Goal: Information Seeking & Learning: Find specific fact

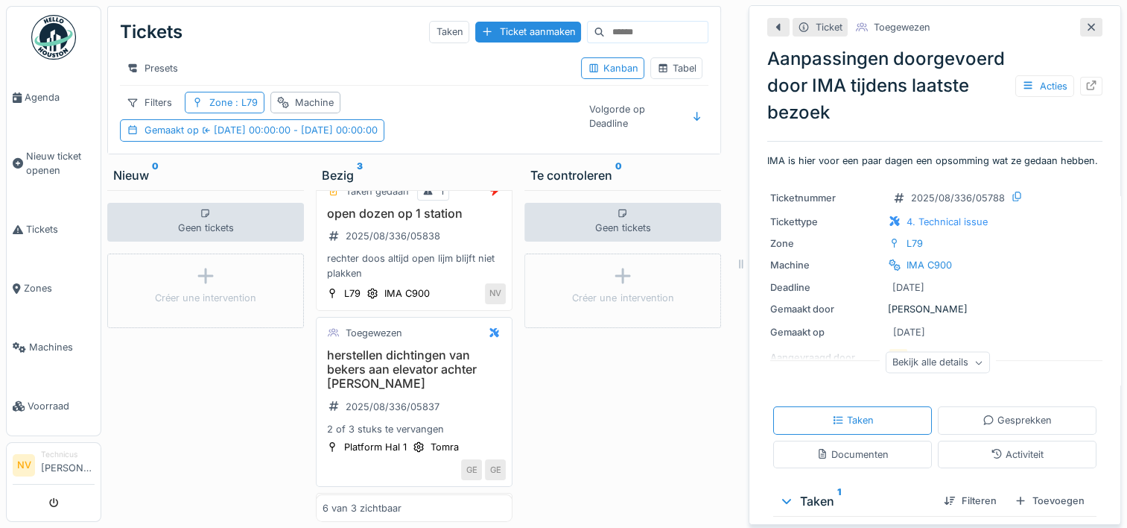
scroll to position [224, 0]
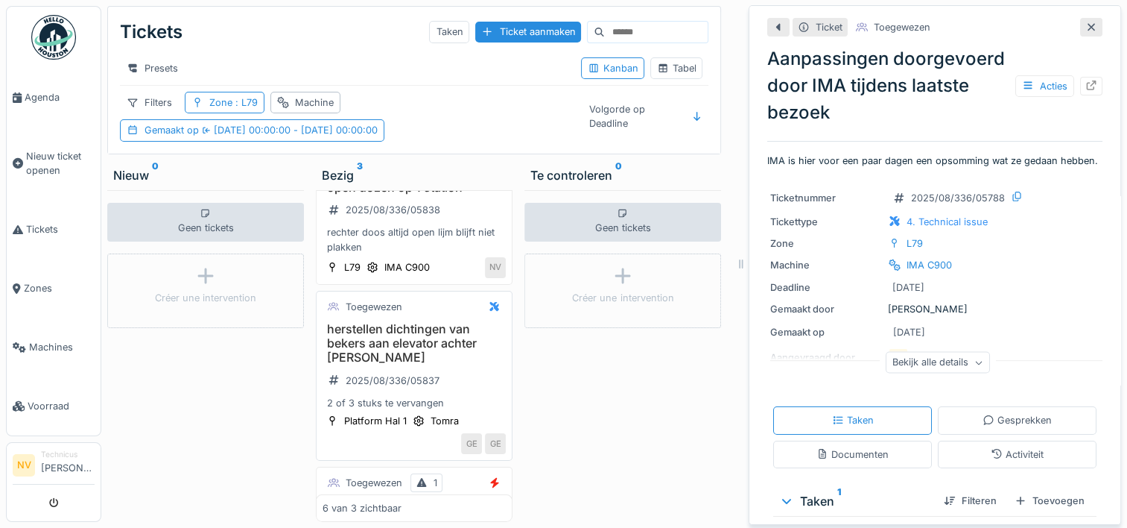
click at [422, 354] on h3 "herstellen dichtingen van bekers aan elevator achter Tomra" at bounding box center [414, 343] width 183 height 43
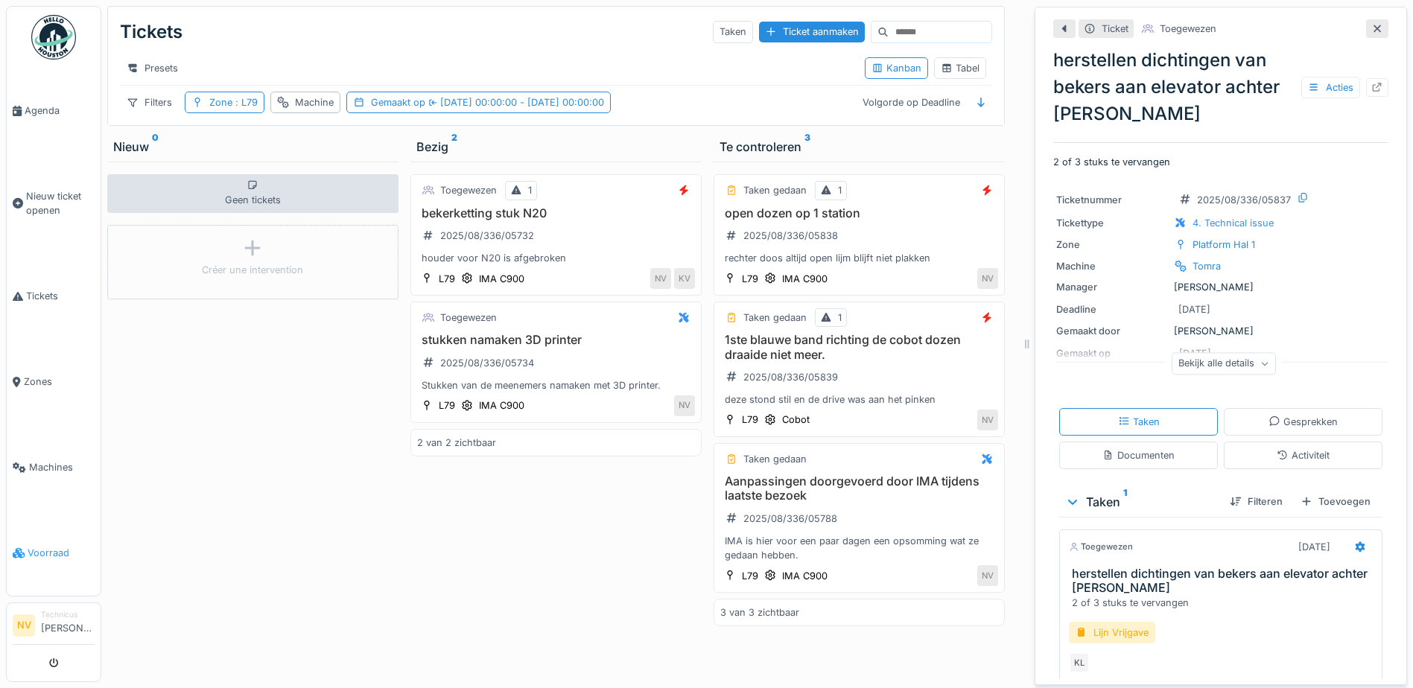
click at [44, 527] on span "Voorraad" at bounding box center [61, 553] width 67 height 14
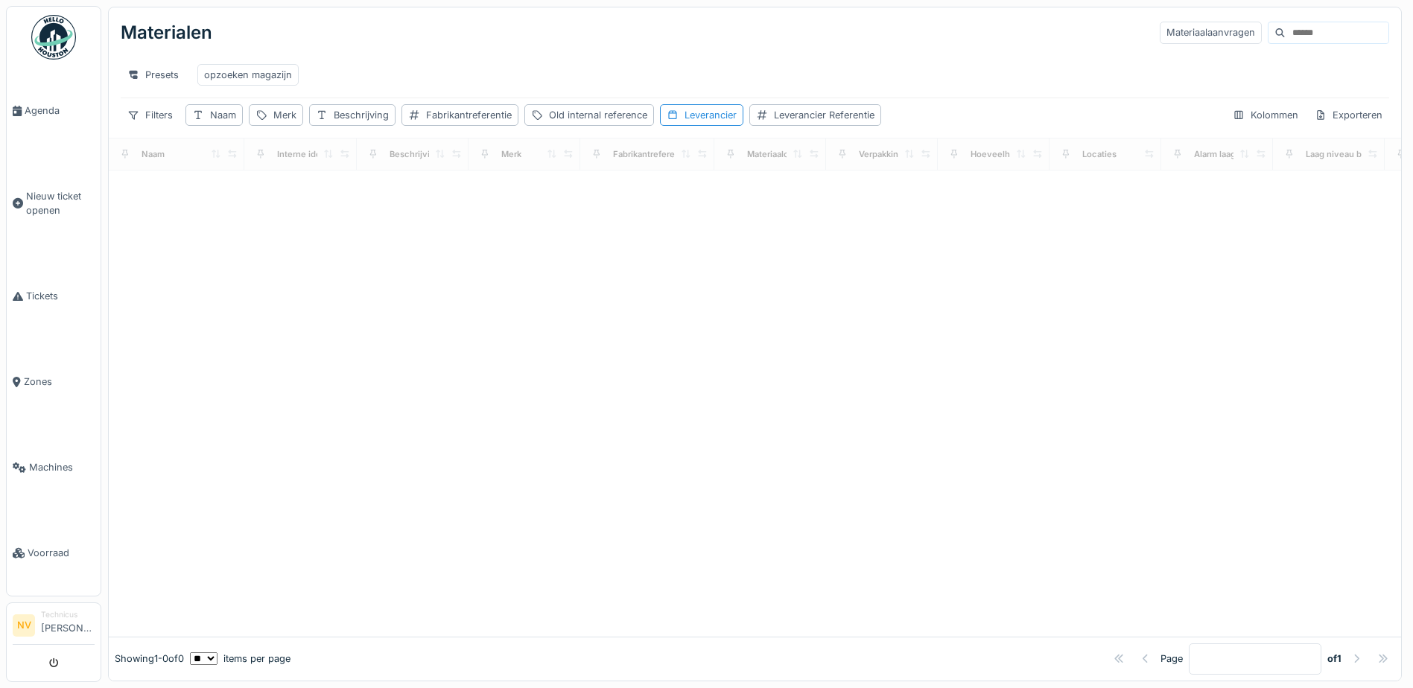
click at [1286, 34] on input at bounding box center [1337, 32] width 103 height 21
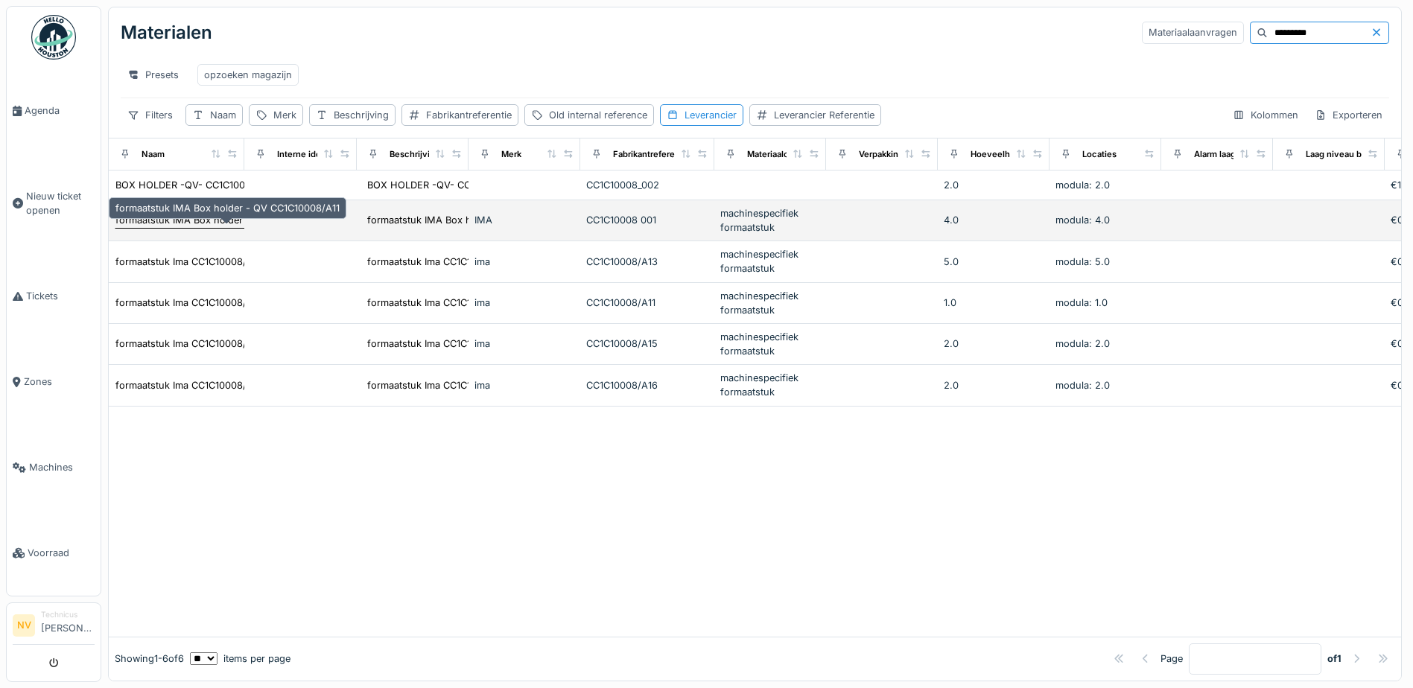
click at [145, 227] on div "formaatstuk IMA Box holder - QV CC1C10008/A11" at bounding box center [227, 220] width 224 height 14
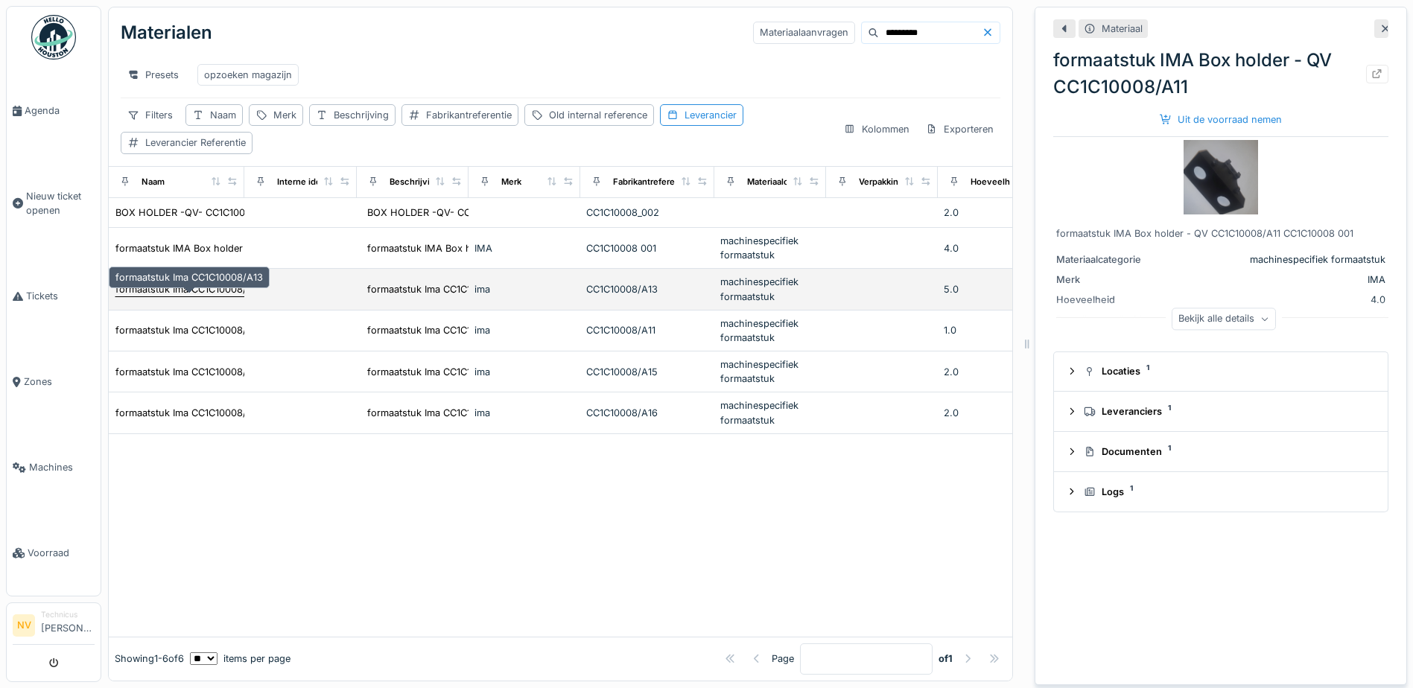
click at [177, 297] on div "formaatstuk Ima CC1C10008/A13" at bounding box center [189, 289] width 148 height 14
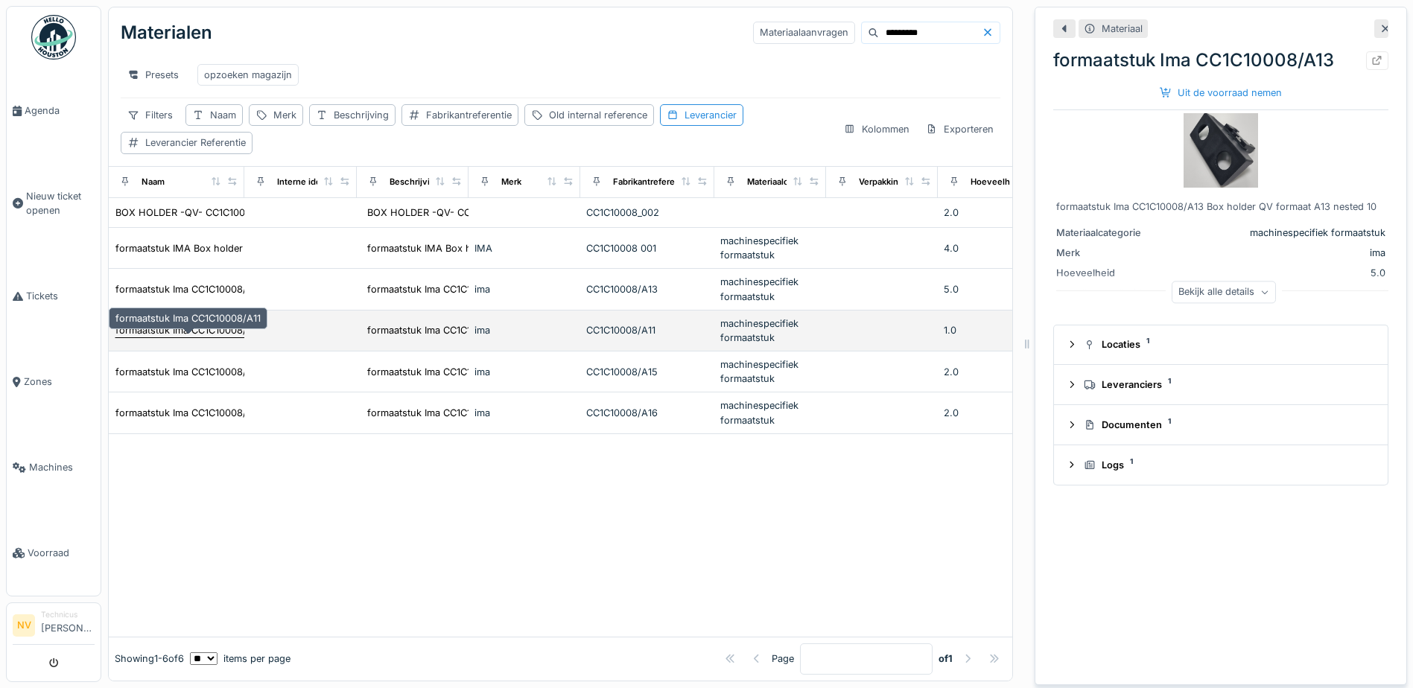
click at [232, 338] on div "formaatstuk Ima CC1C10008/A11" at bounding box center [187, 330] width 145 height 14
click at [190, 338] on div "formaatstuk Ima CC1C10008/A11" at bounding box center [187, 330] width 145 height 14
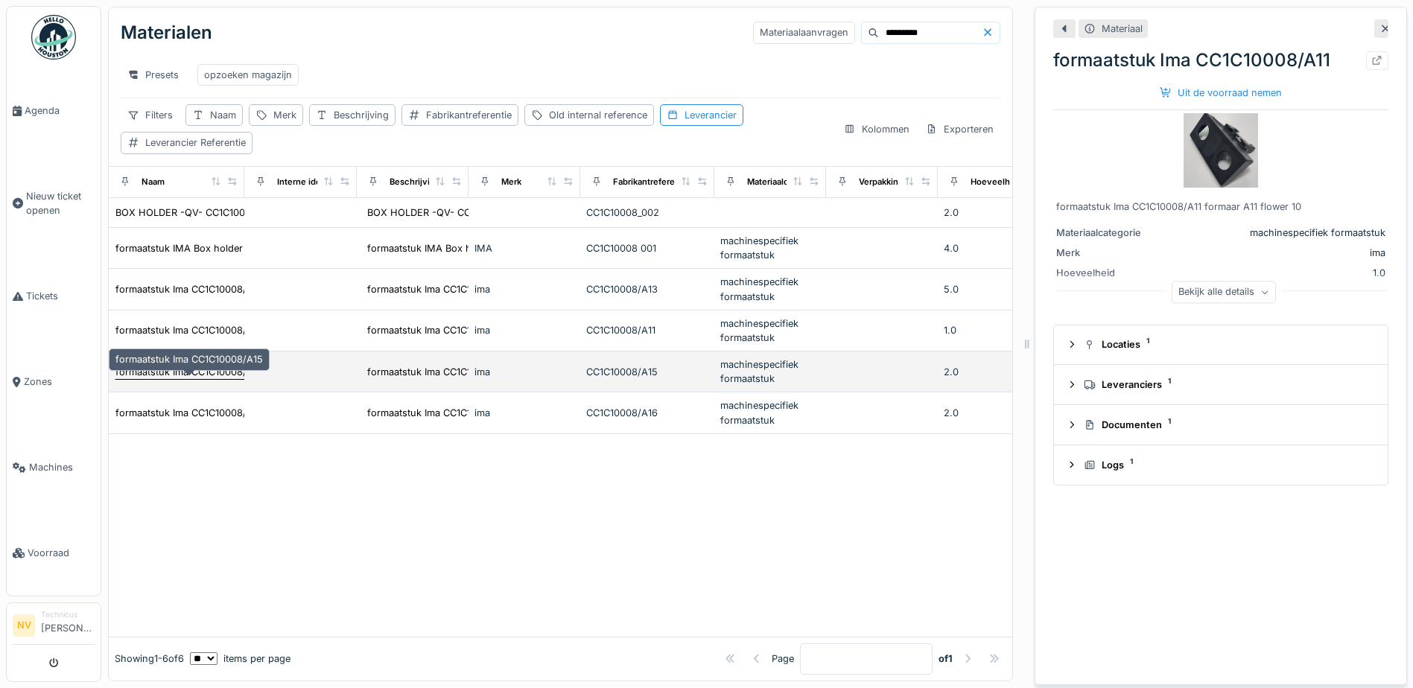
click at [187, 379] on div "formaatstuk Ima CC1C10008/A15" at bounding box center [189, 372] width 148 height 14
click at [221, 379] on div "formaatstuk Ima CC1C10008/A15" at bounding box center [189, 372] width 148 height 14
click at [203, 379] on div "formaatstuk Ima CC1C10008/A15" at bounding box center [189, 372] width 148 height 14
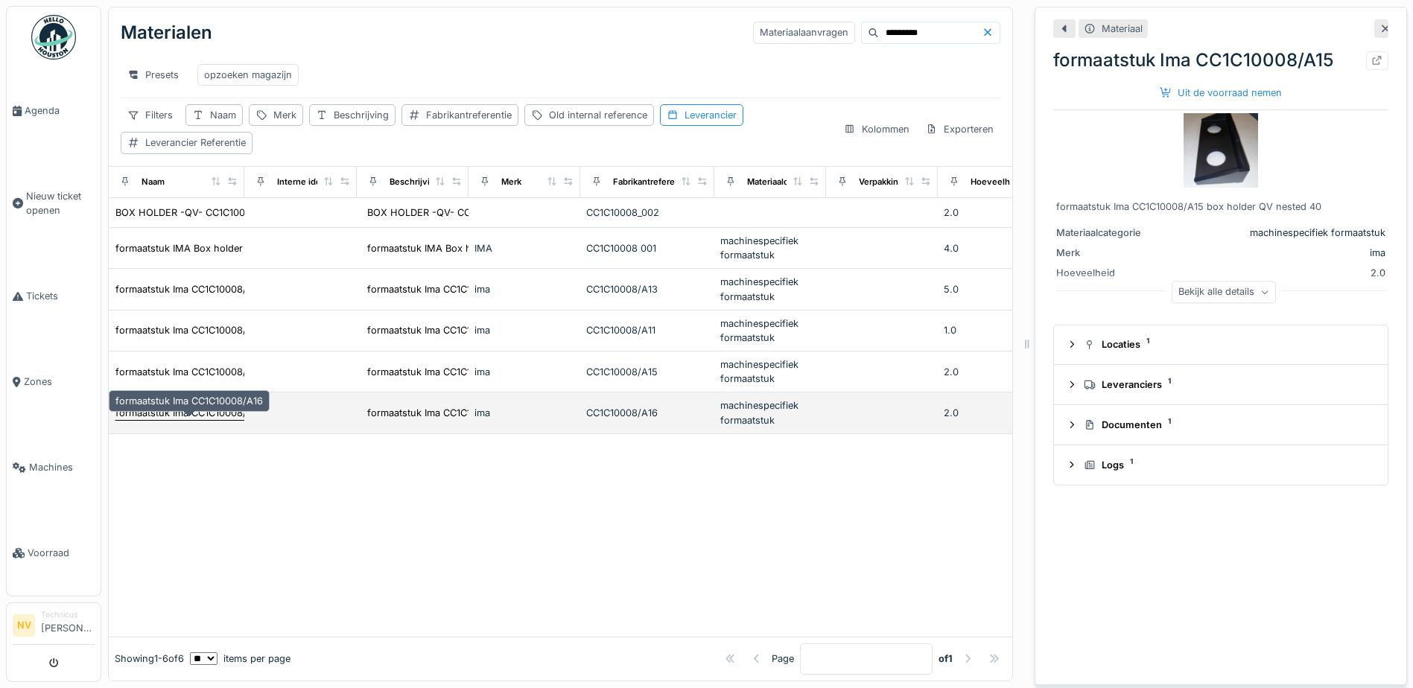
click at [203, 419] on div "formaatstuk Ima CC1C10008/A16" at bounding box center [189, 413] width 148 height 14
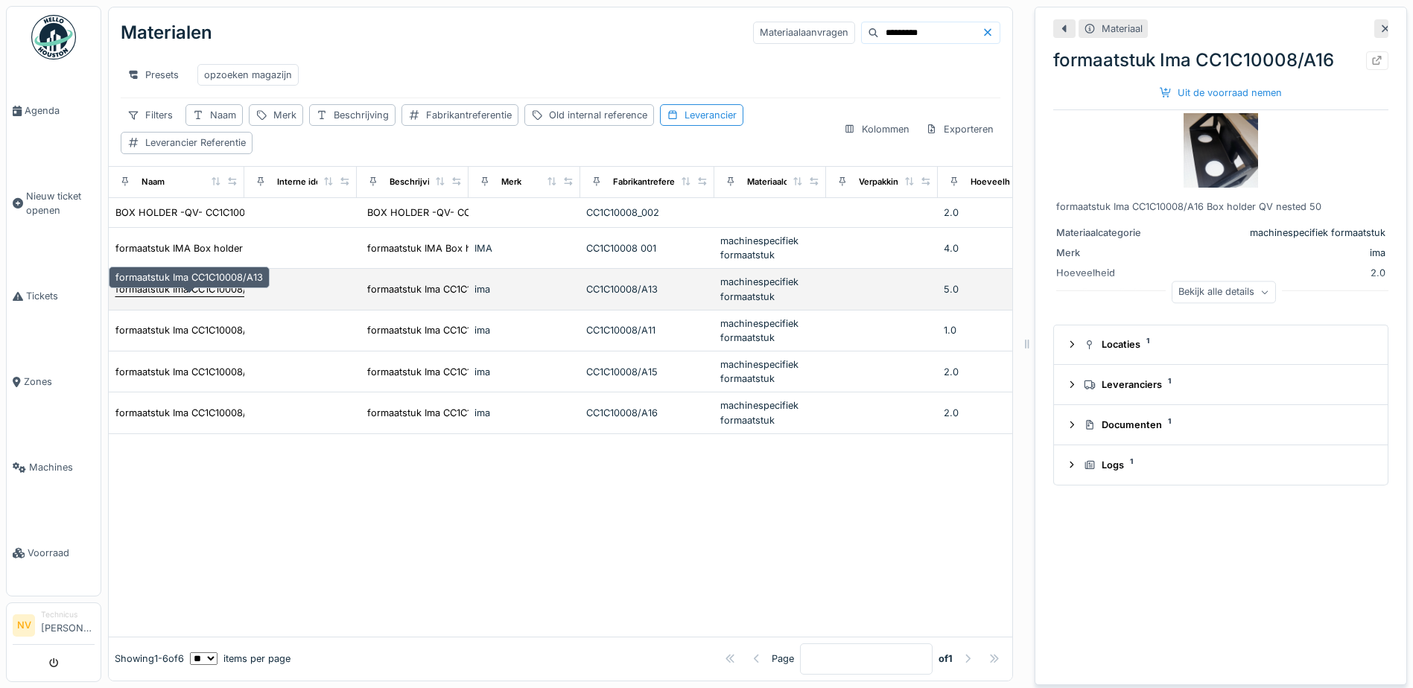
click at [200, 294] on div "formaatstuk Ima CC1C10008/A13" at bounding box center [189, 289] width 148 height 14
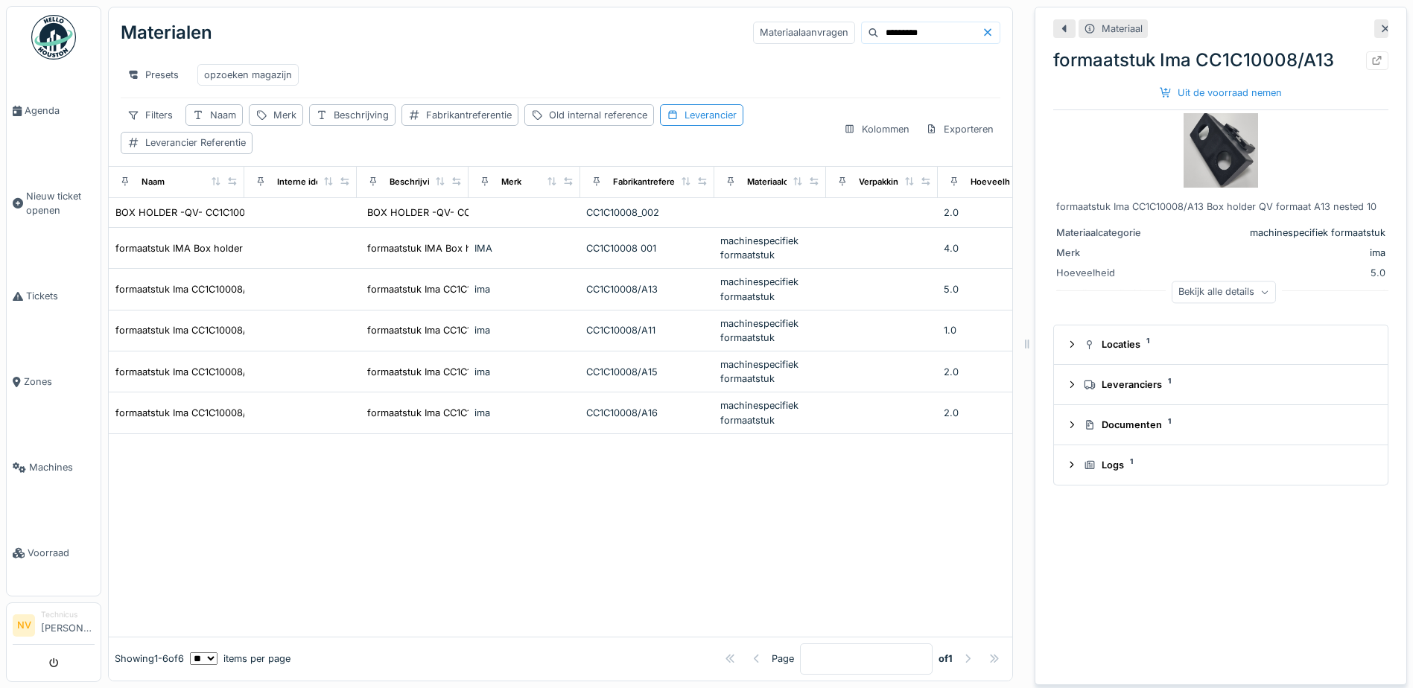
click at [1190, 291] on div "Bekijk alle details" at bounding box center [1224, 293] width 104 height 22
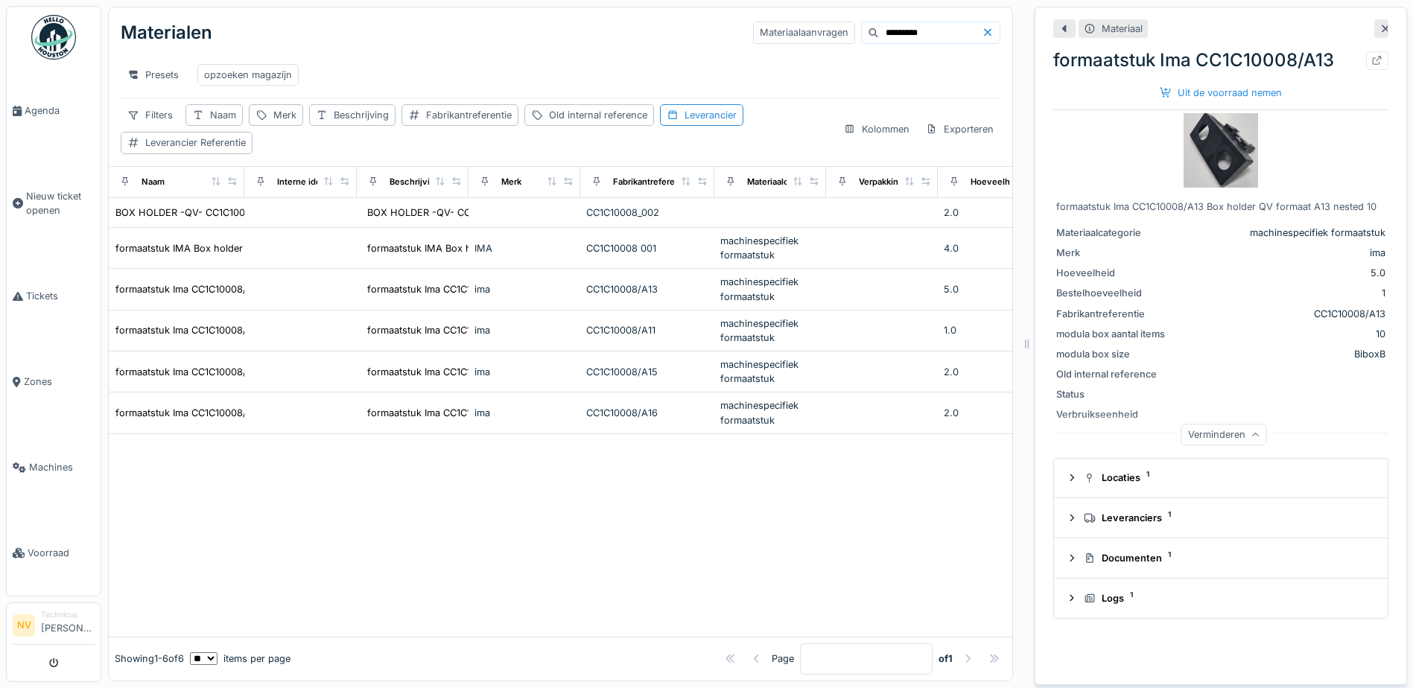
click at [889, 37] on input "*********" at bounding box center [930, 32] width 103 height 21
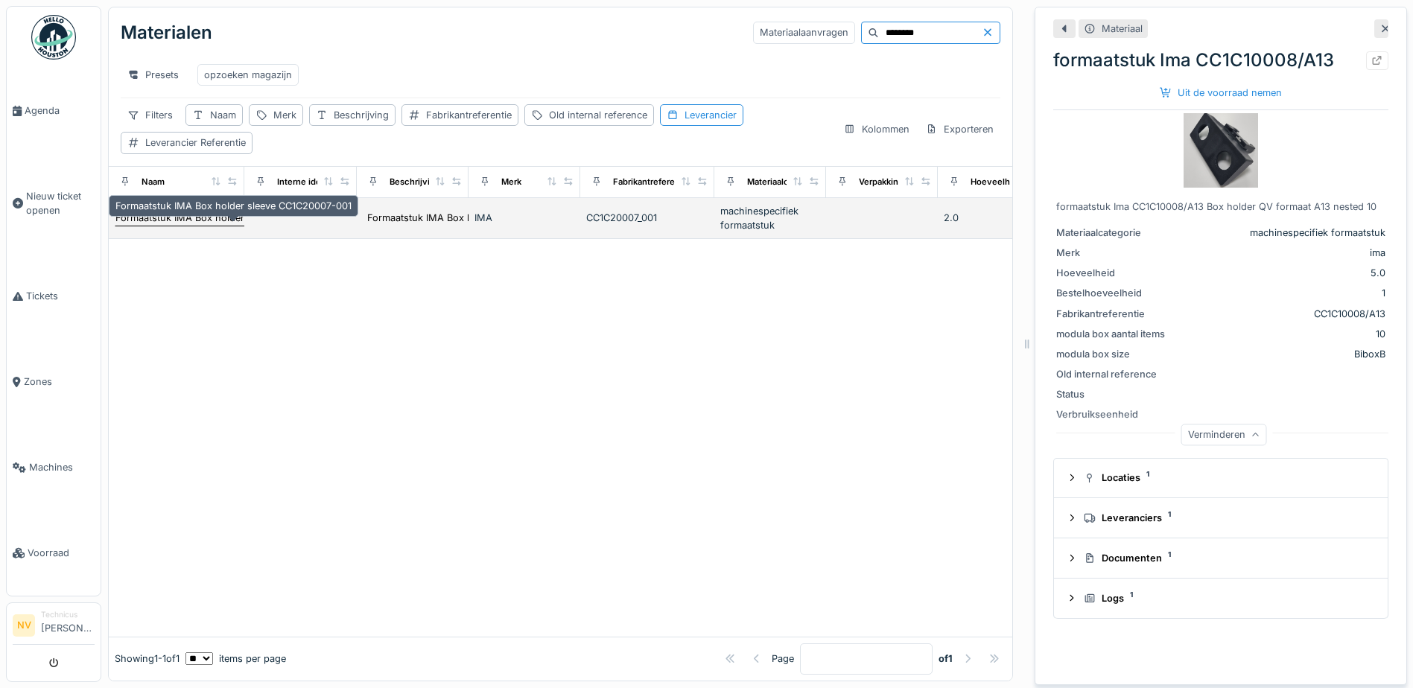
click at [180, 225] on div "Formaatstuk IMA Box holder sleeve CC1C20007-001" at bounding box center [233, 218] width 236 height 14
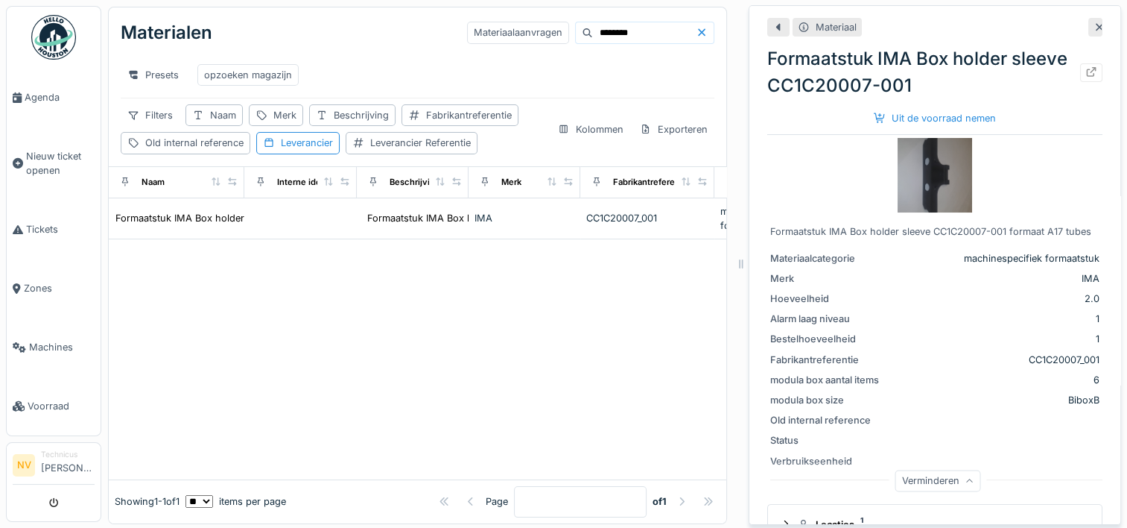
click at [630, 28] on input "********" at bounding box center [644, 32] width 103 height 21
type input "*"
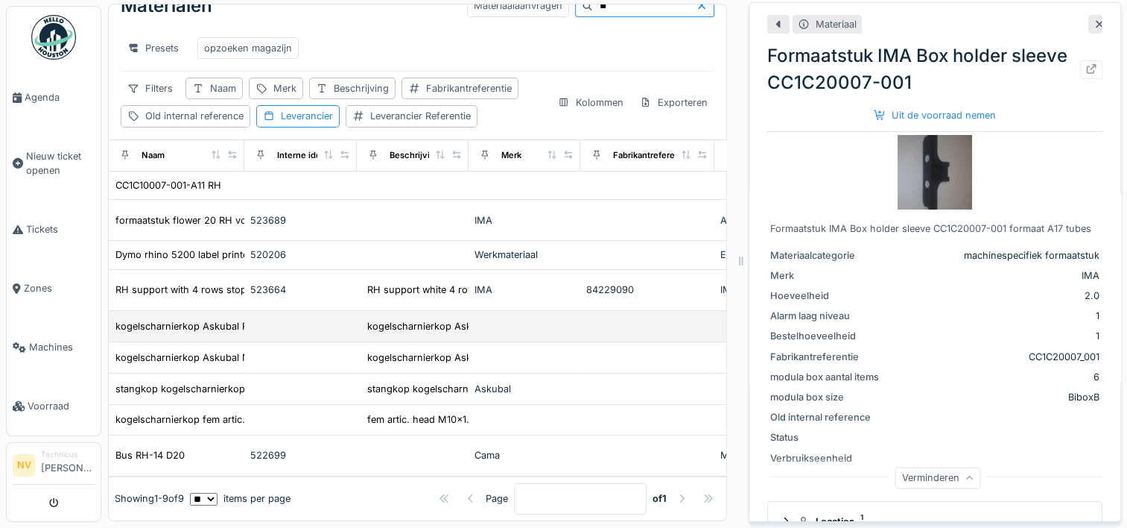
scroll to position [14, 0]
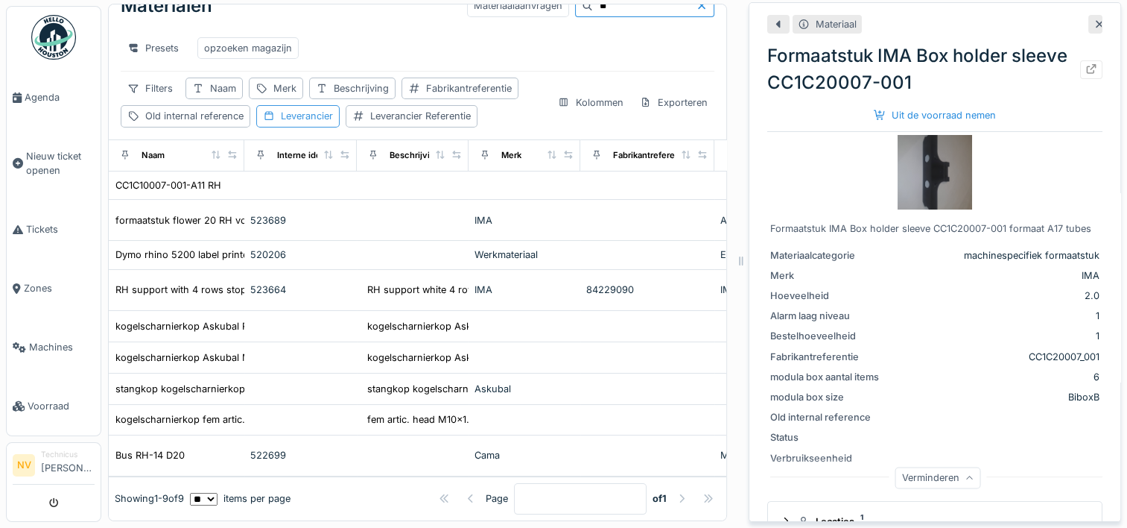
type input "**"
click at [307, 109] on div "Leverancier" at bounding box center [307, 116] width 52 height 14
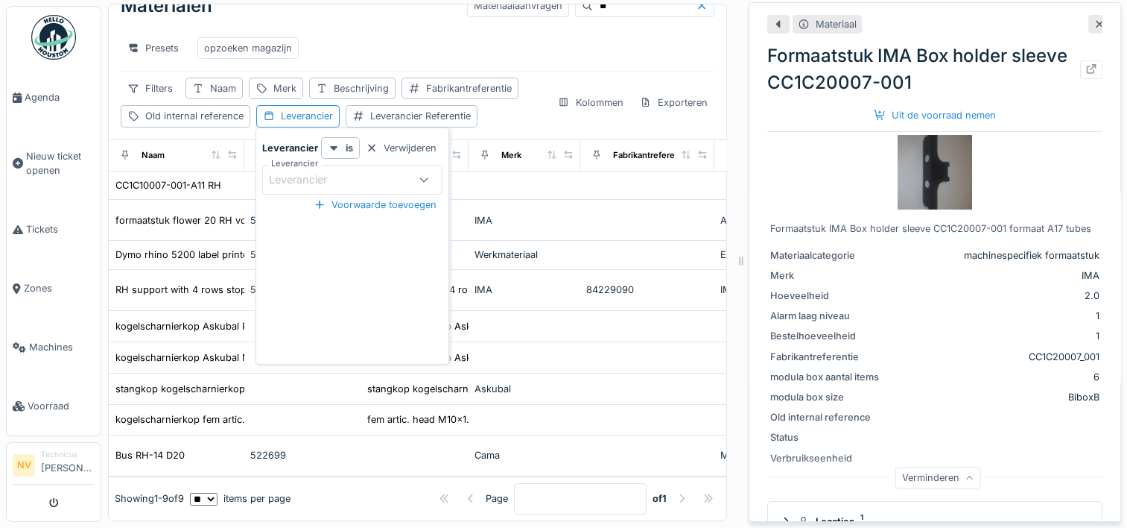
click at [348, 171] on div "Leverancier" at bounding box center [308, 179] width 79 height 16
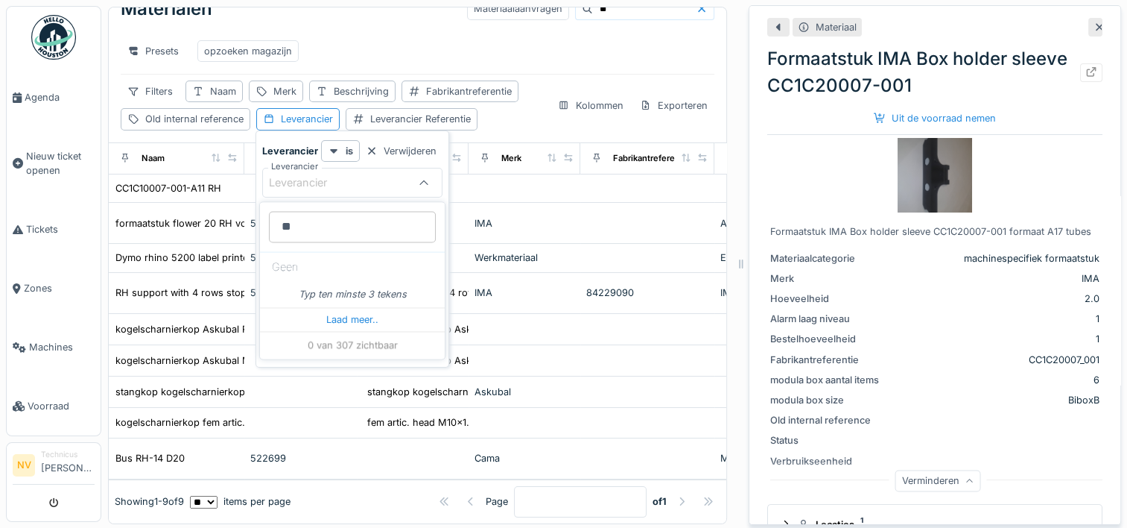
type input "***"
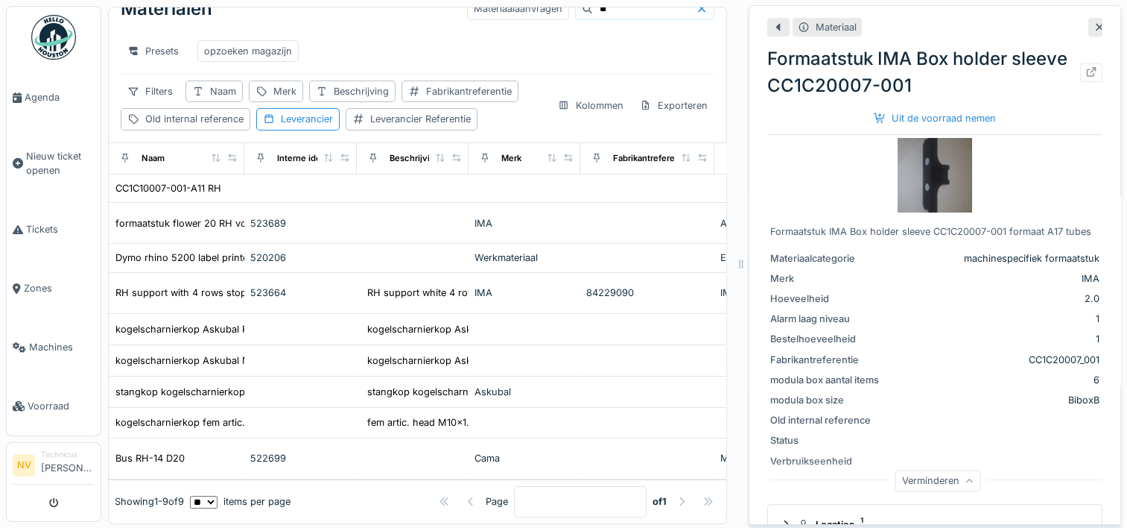
click at [508, 123] on div "Materialen Materiaalaanvragen ** Presets opzoeken magazijn Filters Naam Merk Be…" at bounding box center [418, 63] width 618 height 159
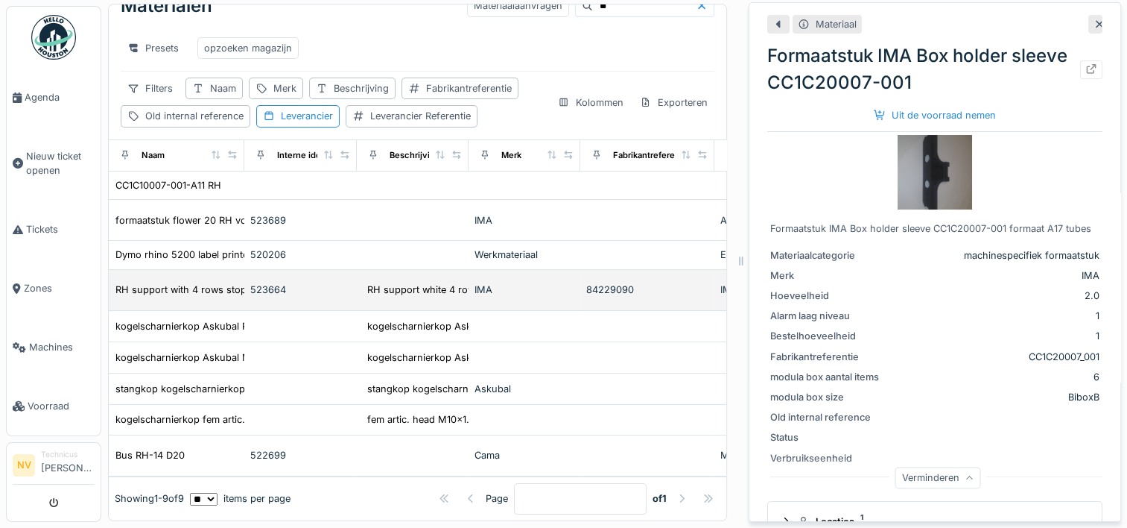
scroll to position [14, 0]
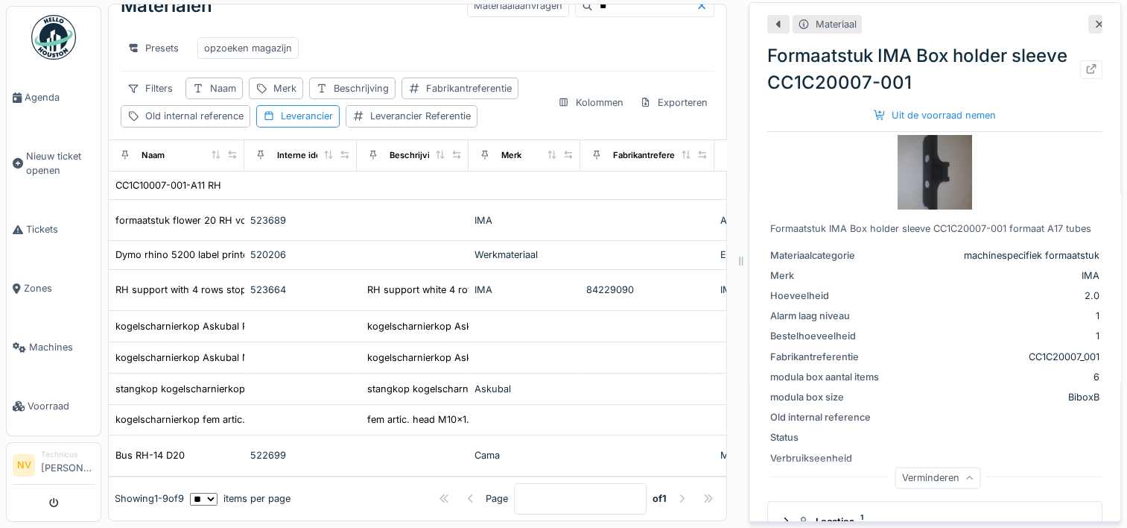
click at [676, 491] on div at bounding box center [682, 498] width 12 height 14
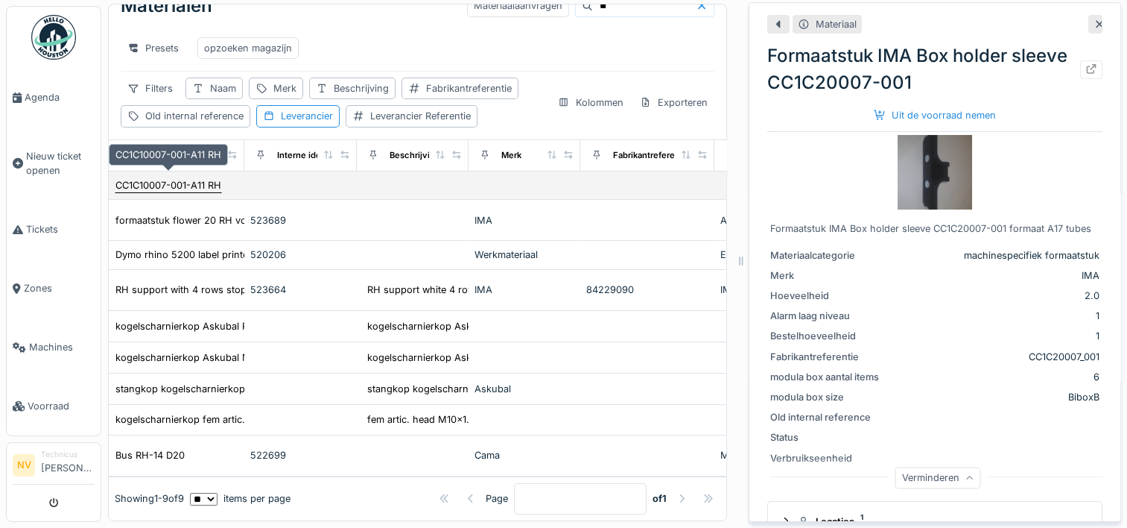
click at [183, 178] on div "CC1C10007-001-A11 RH" at bounding box center [168, 185] width 106 height 14
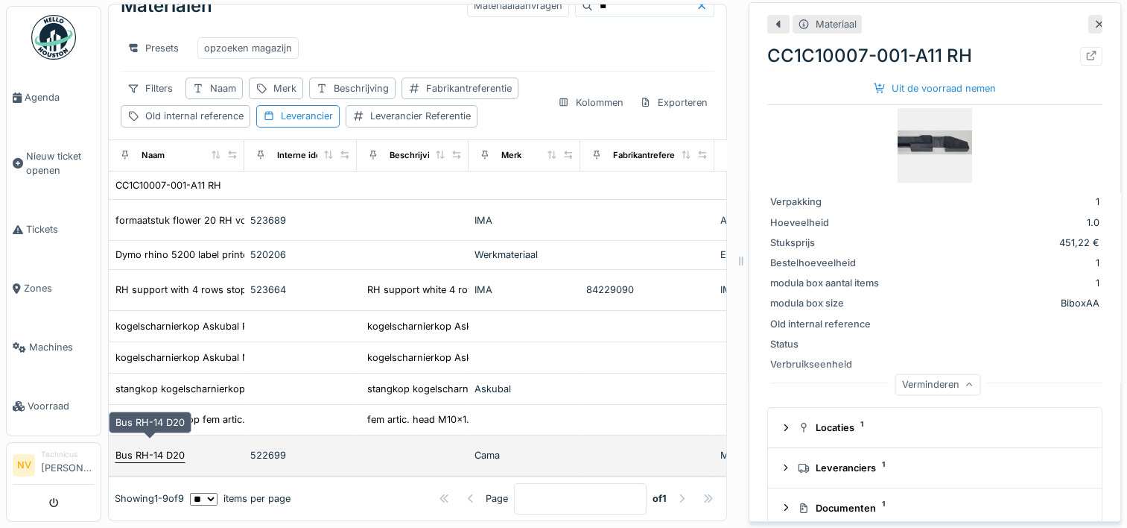
click at [149, 448] on div "Bus RH-14 D20" at bounding box center [149, 455] width 69 height 14
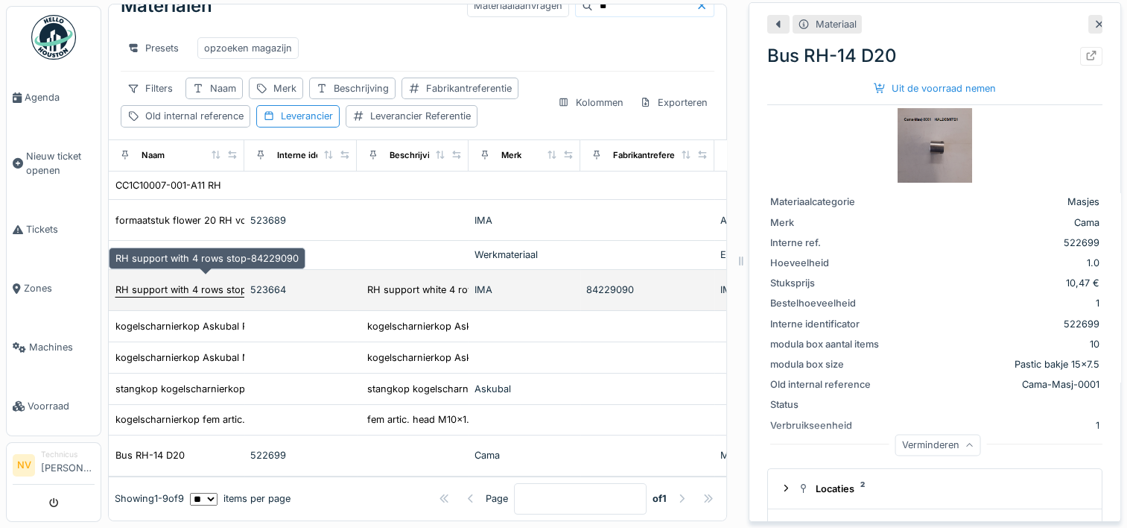
click at [224, 282] on div "RH support with 4 rows stop-84229090" at bounding box center [206, 289] width 183 height 14
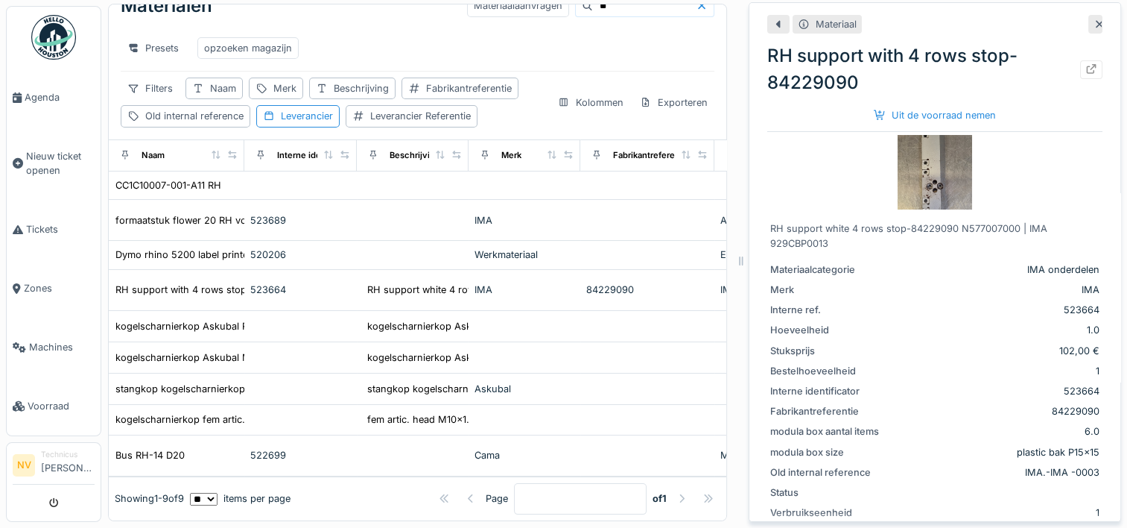
click at [1094, 19] on icon at bounding box center [1100, 24] width 12 height 10
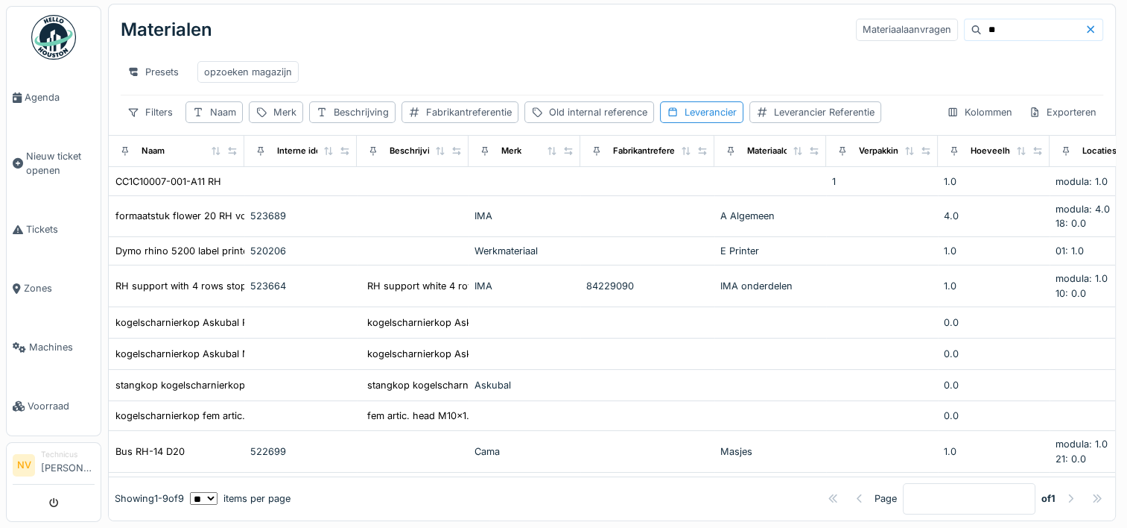
click at [982, 20] on input "**" at bounding box center [1033, 29] width 103 height 21
type input "*"
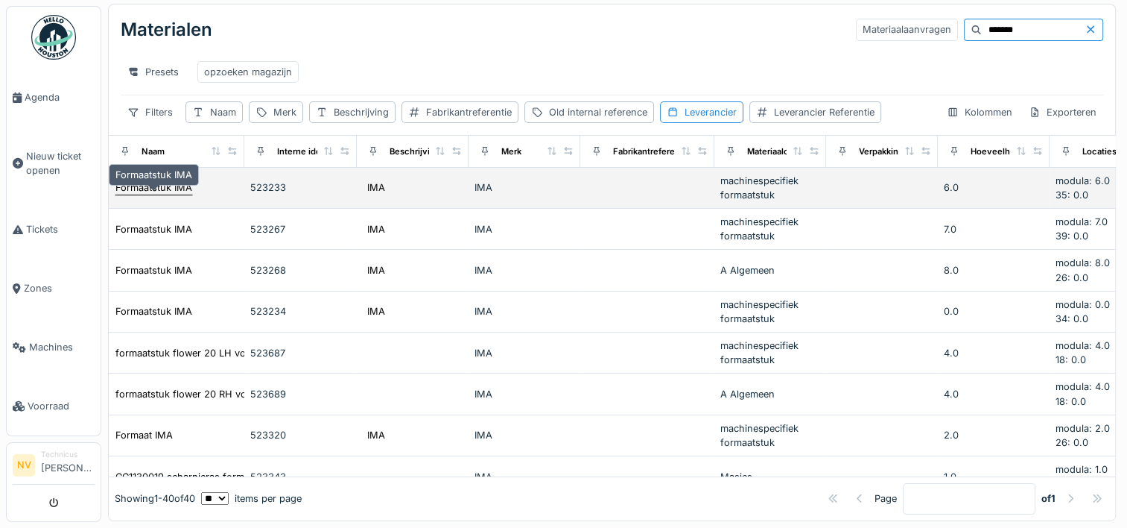
type input "*******"
click at [166, 180] on div "Formaatstuk IMA" at bounding box center [153, 187] width 77 height 14
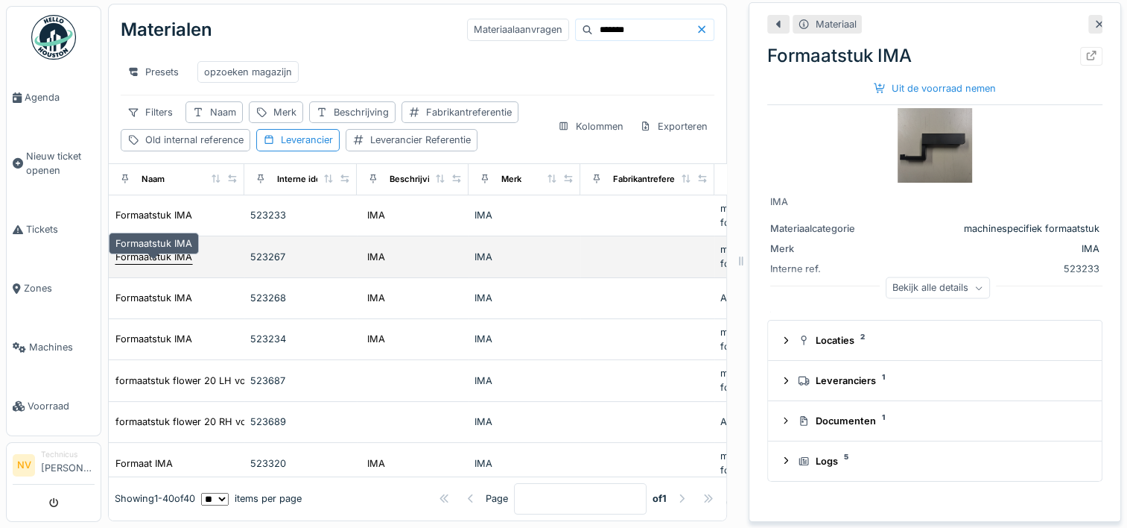
click at [164, 252] on div "Formaatstuk IMA" at bounding box center [153, 257] width 77 height 14
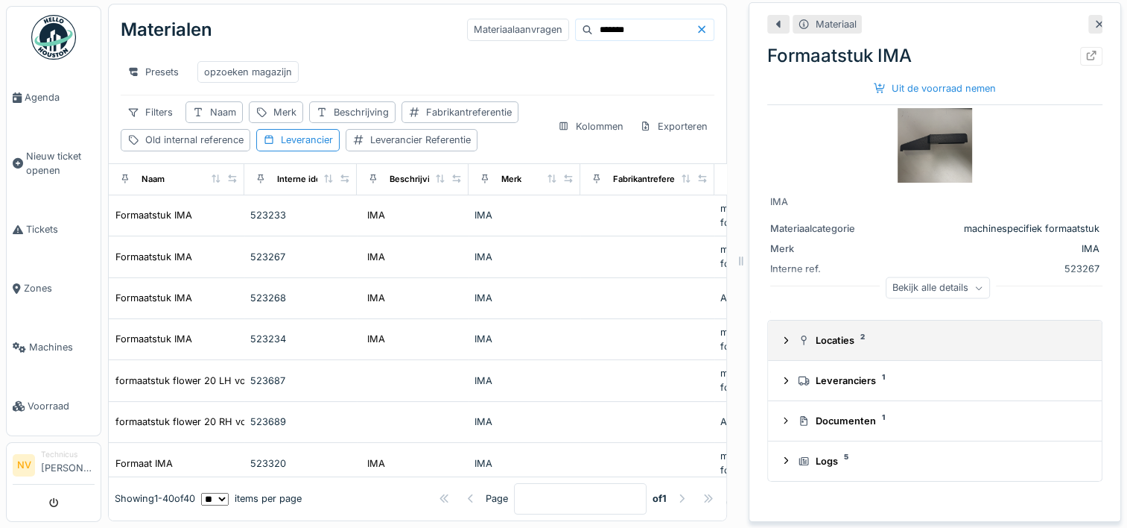
click at [785, 337] on icon at bounding box center [787, 340] width 4 height 7
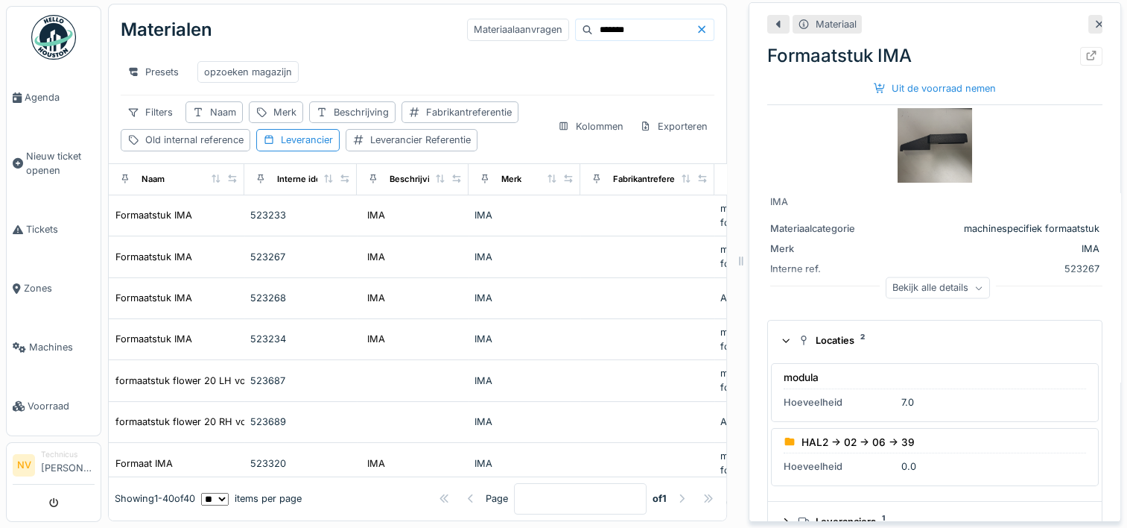
click at [783, 339] on icon at bounding box center [786, 341] width 7 height 4
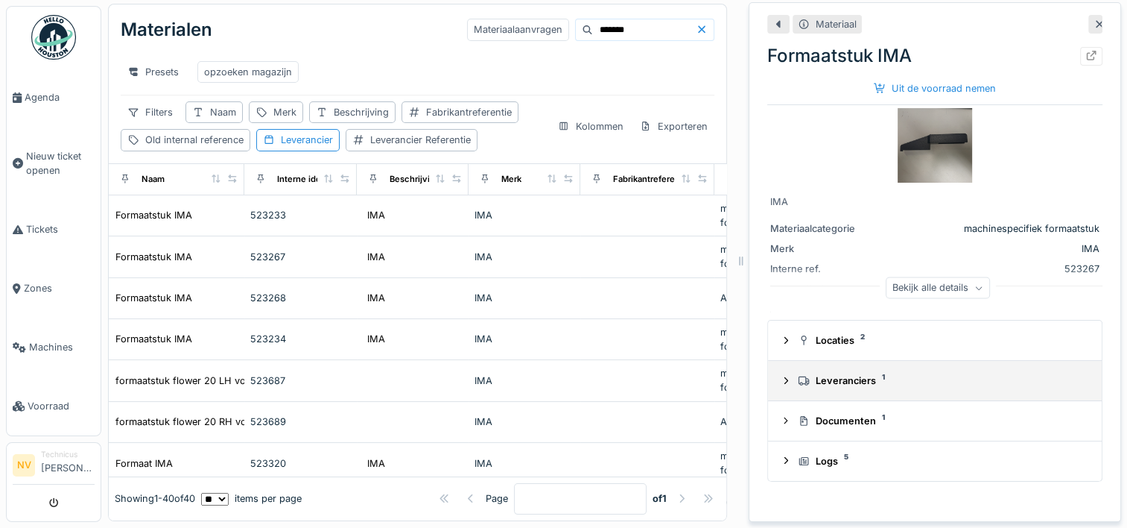
click at [780, 376] on icon at bounding box center [786, 381] width 12 height 10
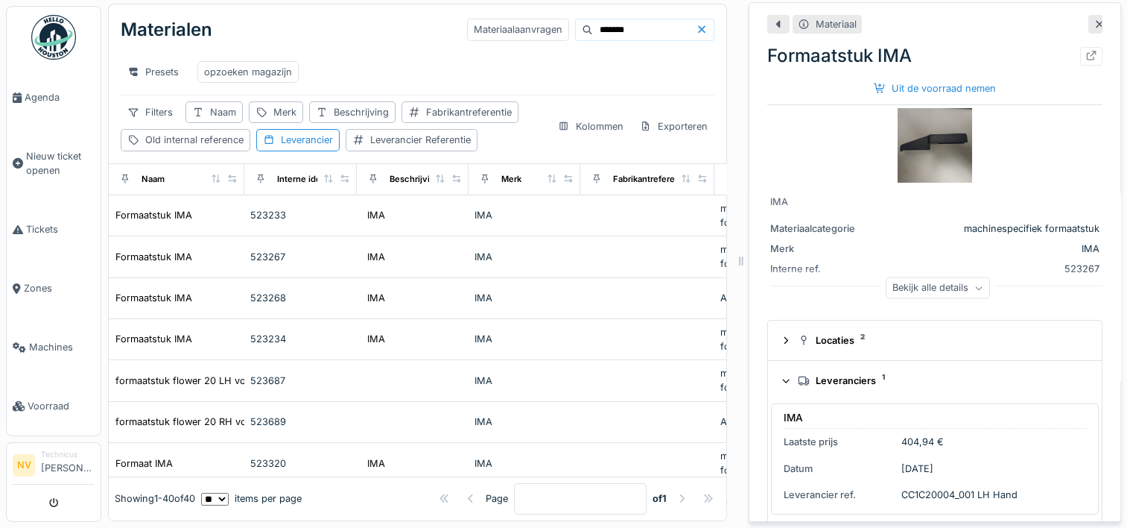
scroll to position [75, 0]
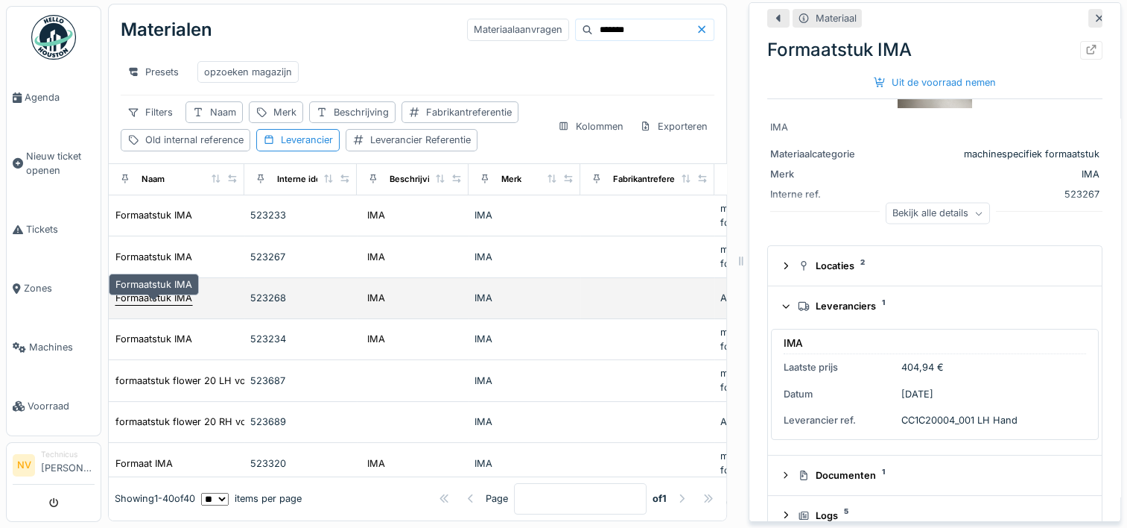
click at [143, 294] on div "Formaatstuk IMA" at bounding box center [153, 298] width 77 height 14
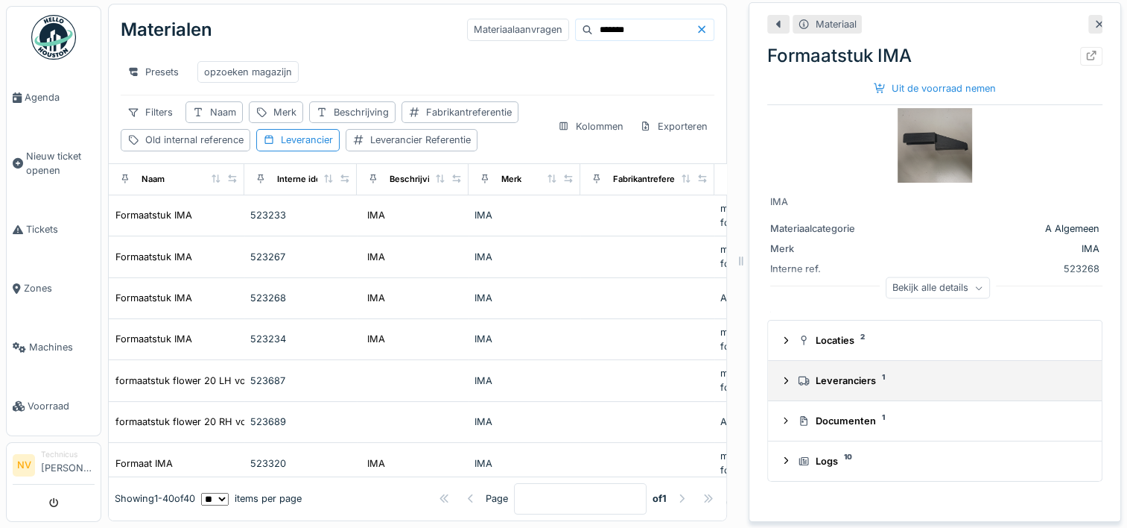
click at [780, 373] on div at bounding box center [786, 380] width 12 height 14
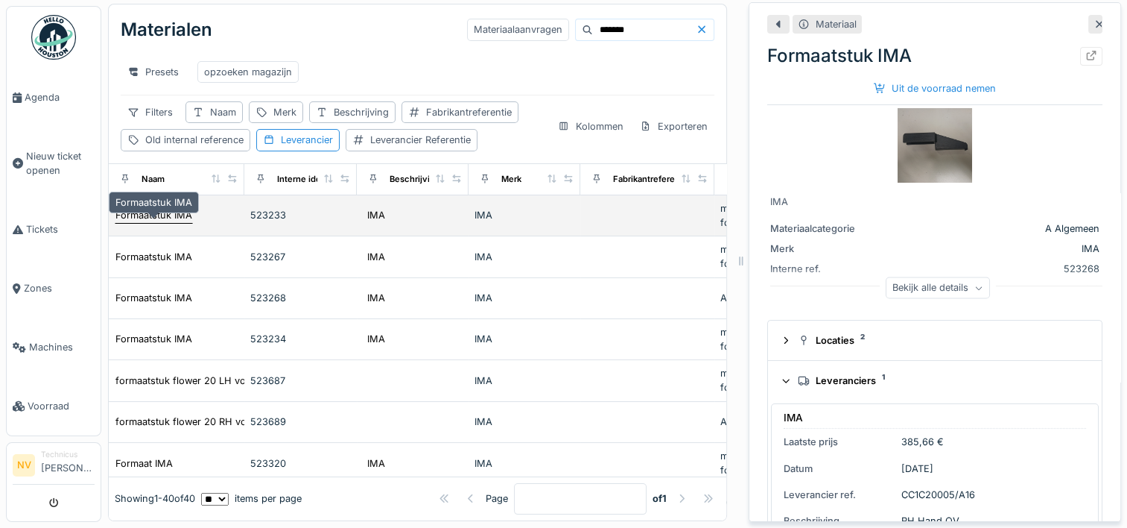
click at [161, 209] on div "Formaatstuk IMA" at bounding box center [153, 215] width 77 height 14
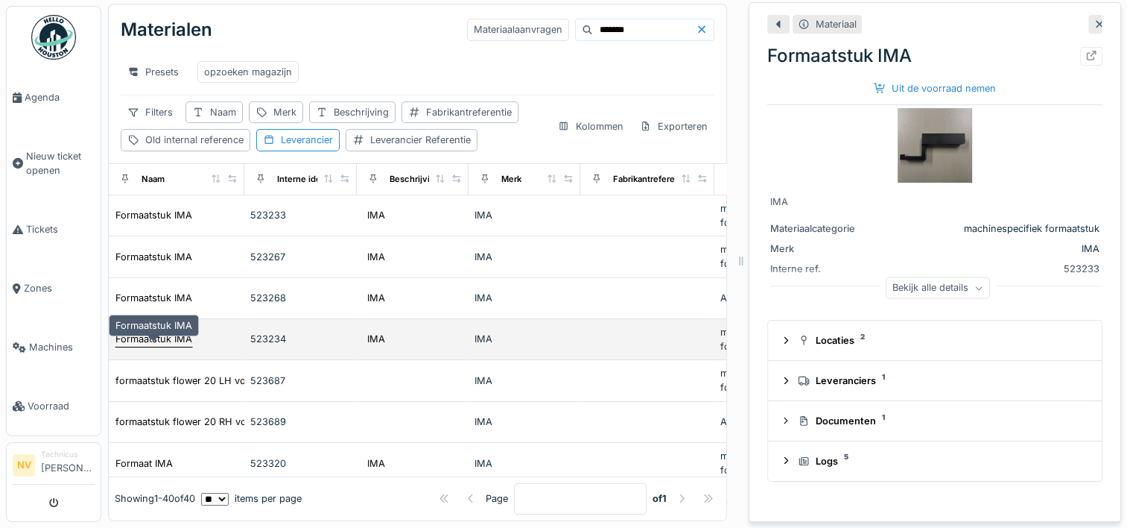
click at [136, 343] on div "Formaatstuk IMA" at bounding box center [153, 339] width 77 height 14
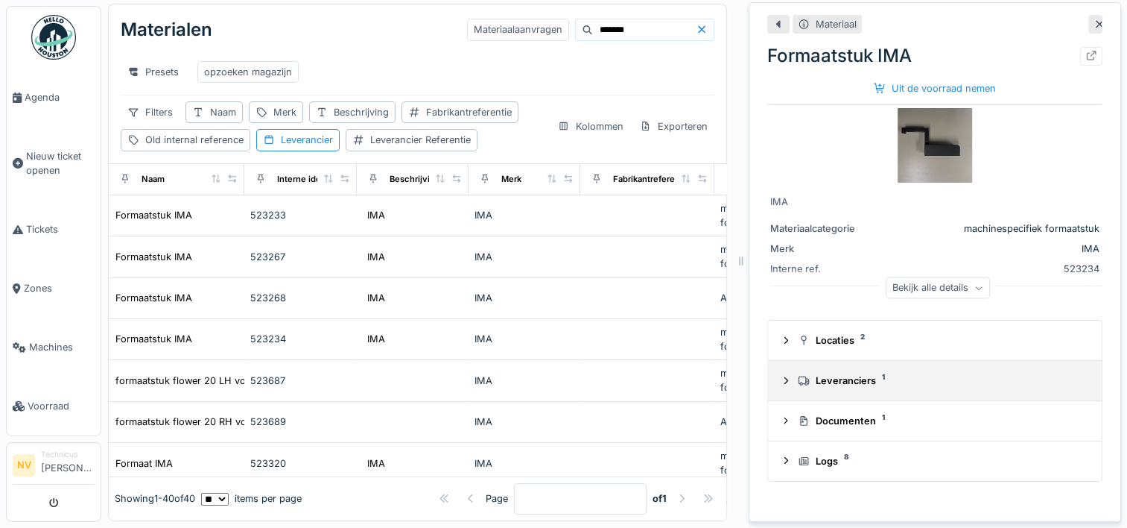
click at [780, 376] on icon at bounding box center [786, 381] width 12 height 10
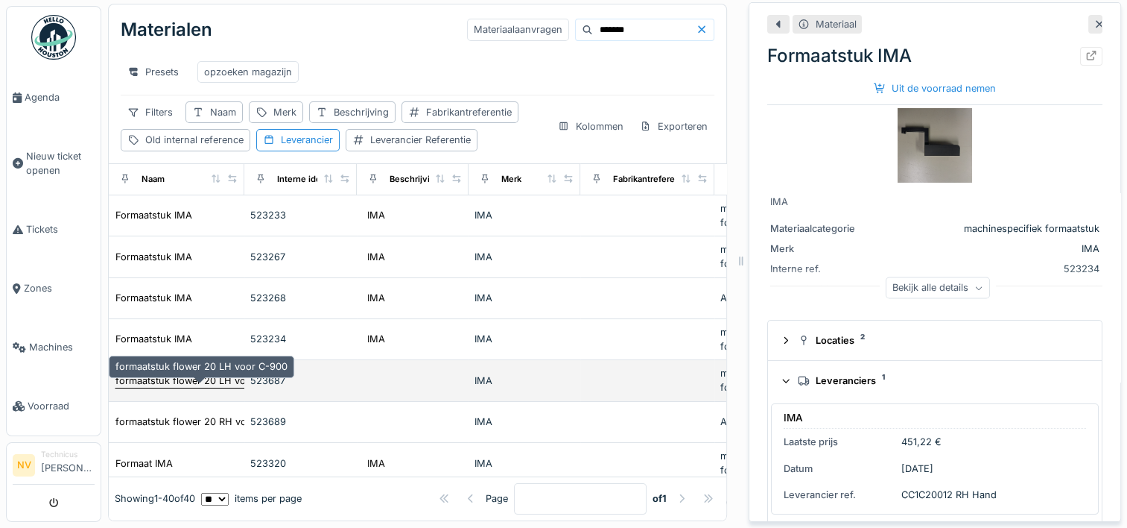
click at [173, 382] on div "formaatstuk flower 20 LH voor C-900" at bounding box center [201, 380] width 172 height 14
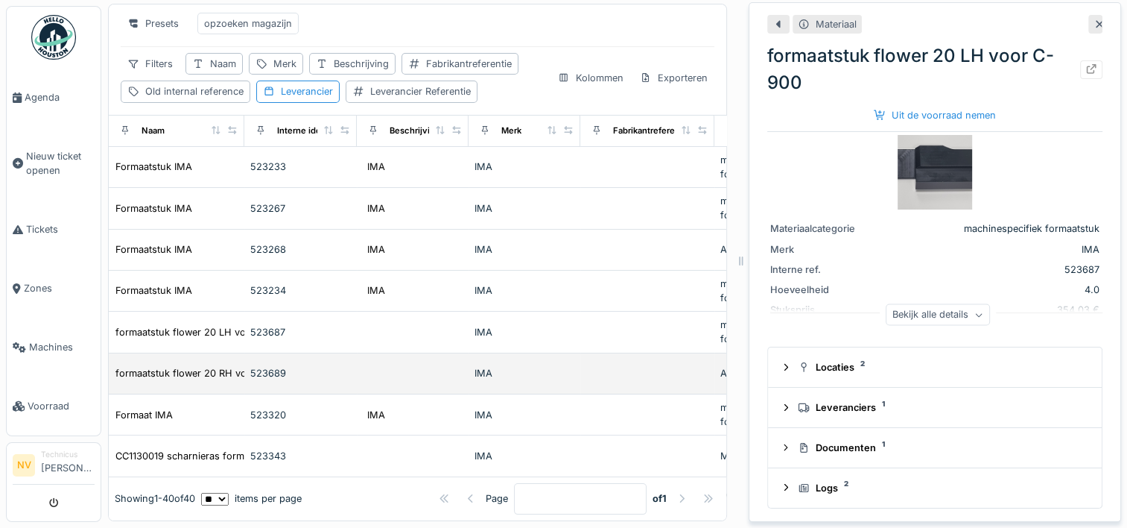
scroll to position [75, 0]
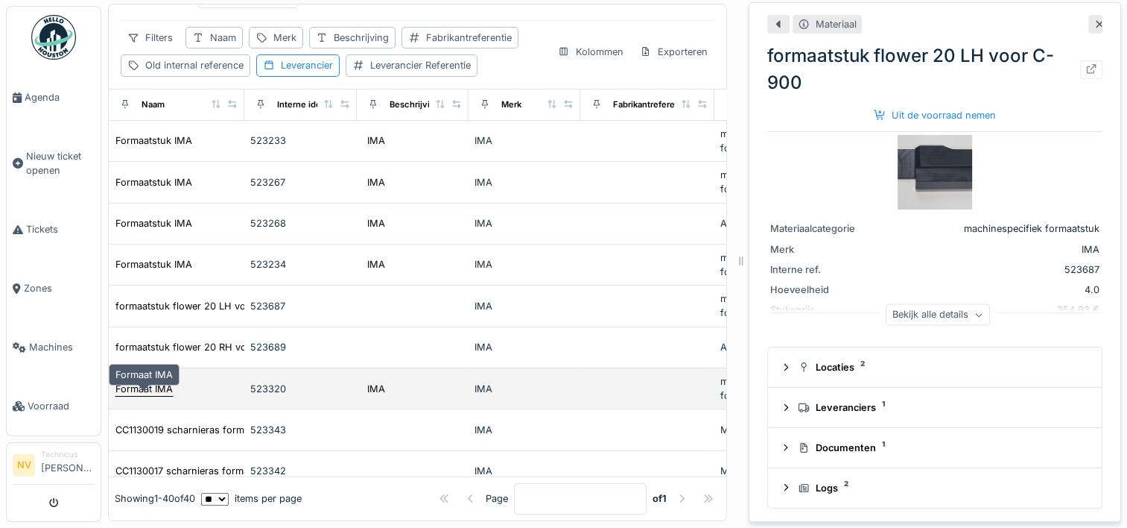
click at [159, 386] on div "Formaat IMA" at bounding box center [143, 388] width 57 height 14
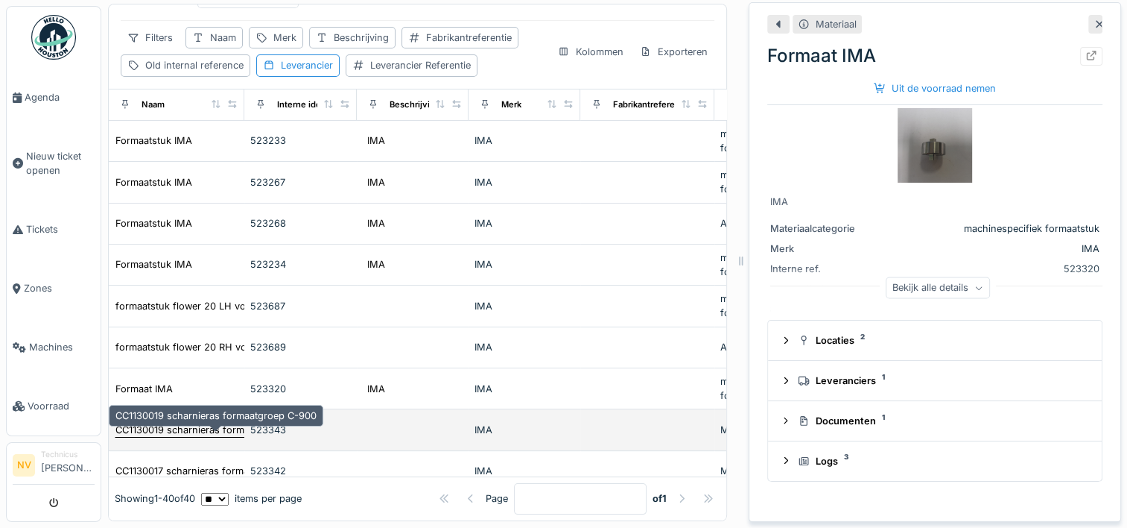
click at [141, 424] on div "CC1130019 scharnieras formaatgroep C-900" at bounding box center [215, 429] width 201 height 14
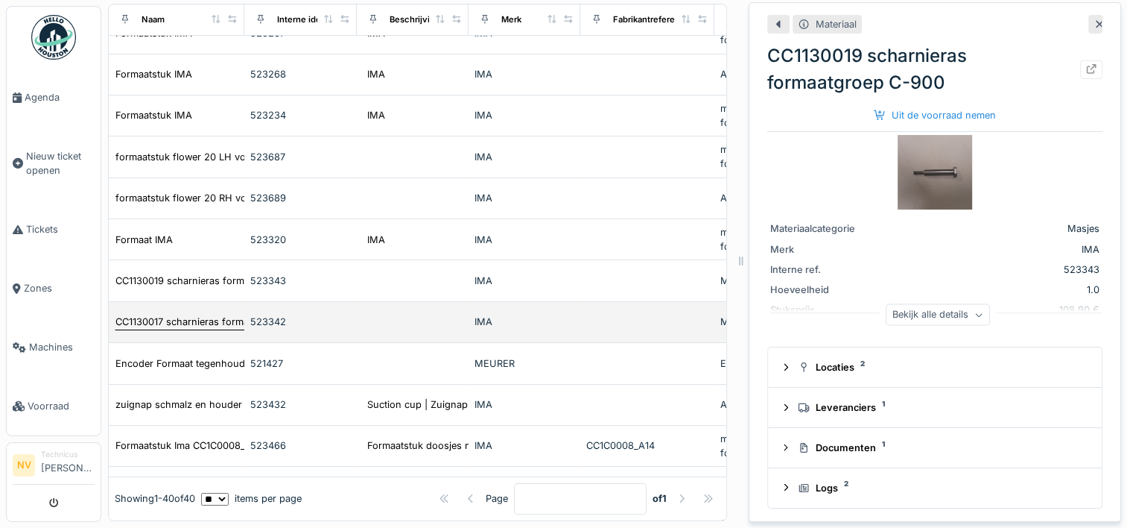
scroll to position [298, 0]
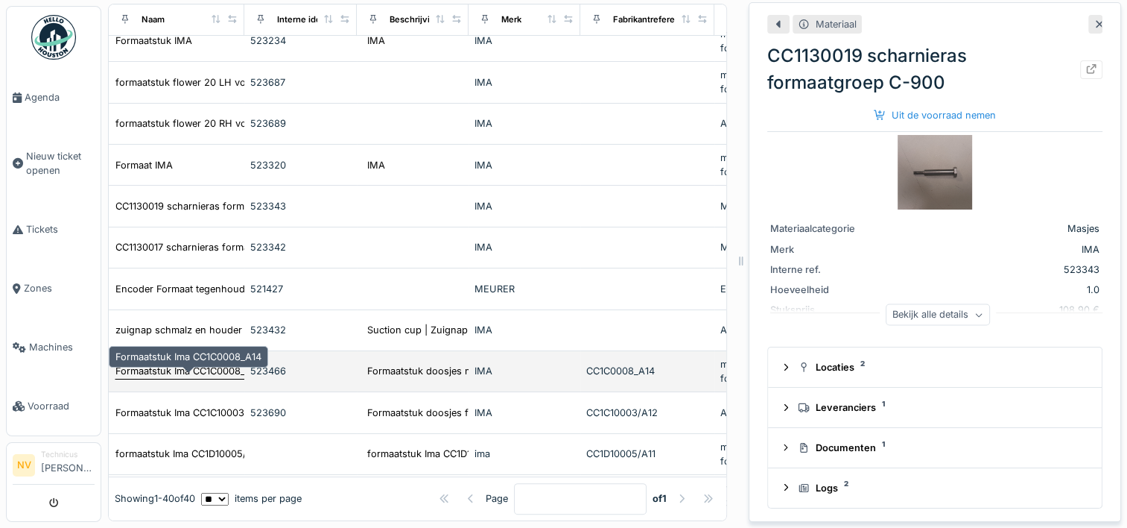
click at [217, 365] on div "Formaatstuk Ima CC1C0008_A14" at bounding box center [188, 371] width 146 height 14
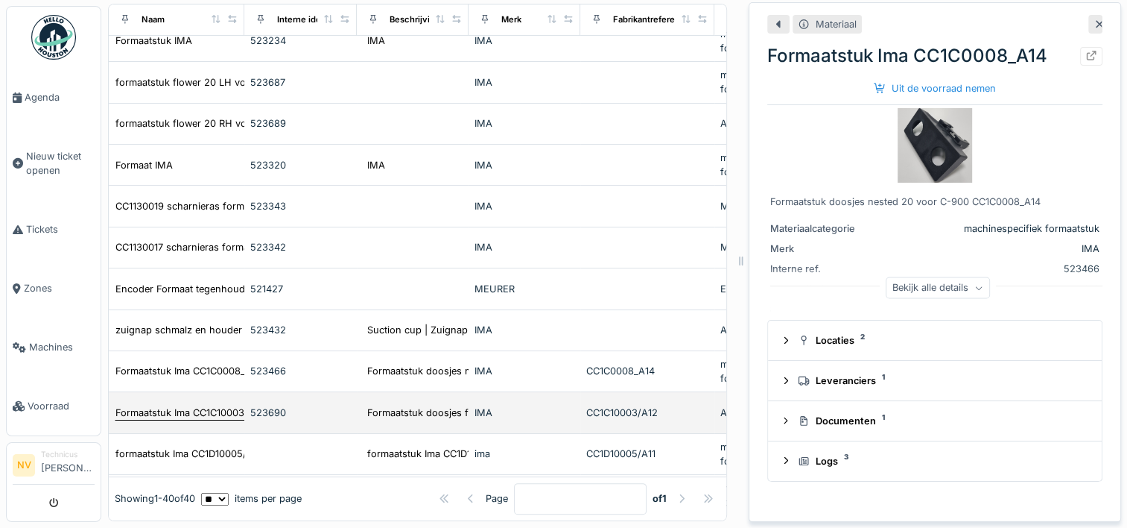
scroll to position [373, 0]
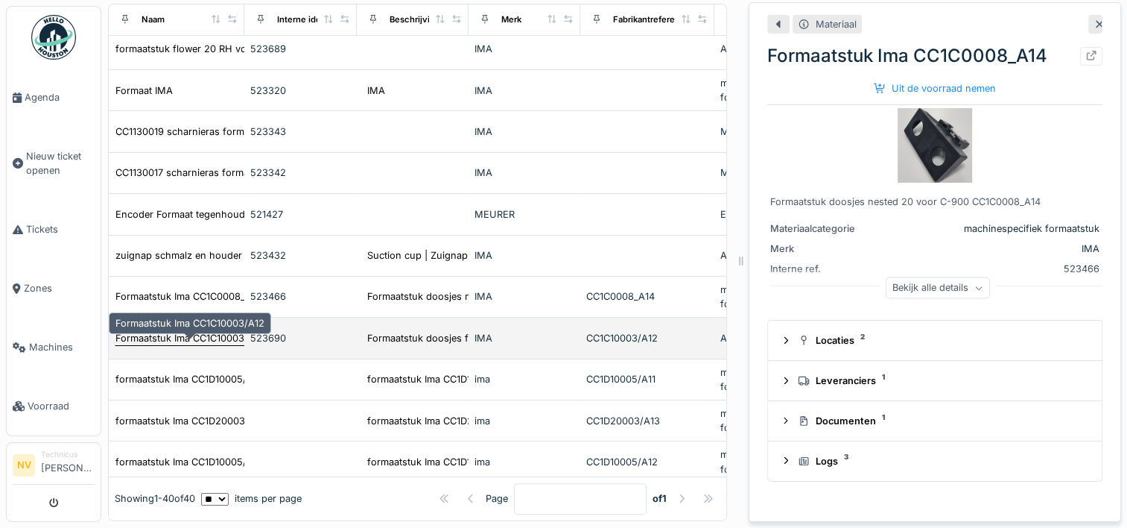
click at [218, 337] on div "Formaatstuk Ima CC1C10003/A12" at bounding box center [189, 338] width 149 height 14
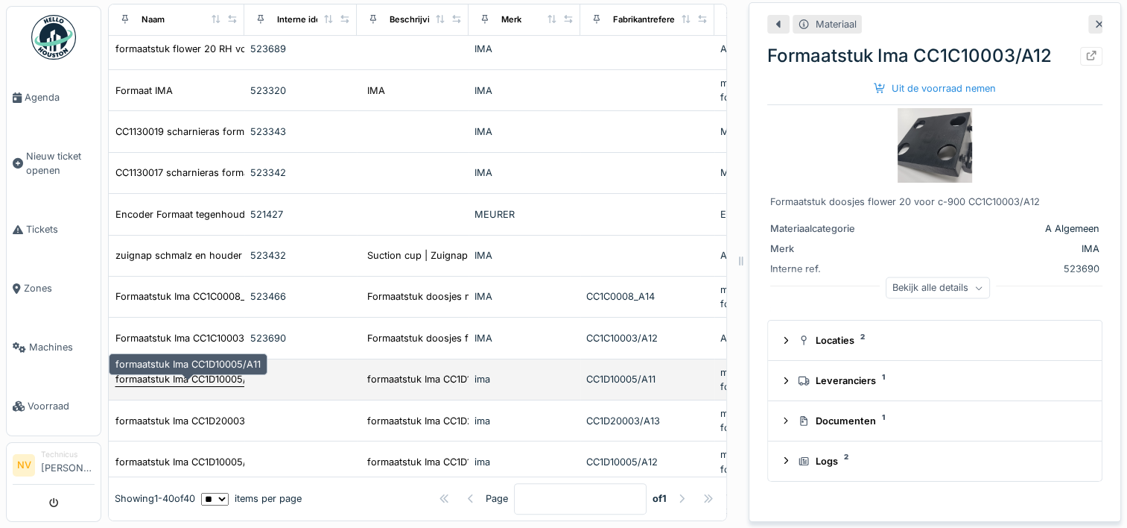
click at [198, 378] on div "formaatstuk Ima CC1D10005/A11" at bounding box center [187, 379] width 145 height 14
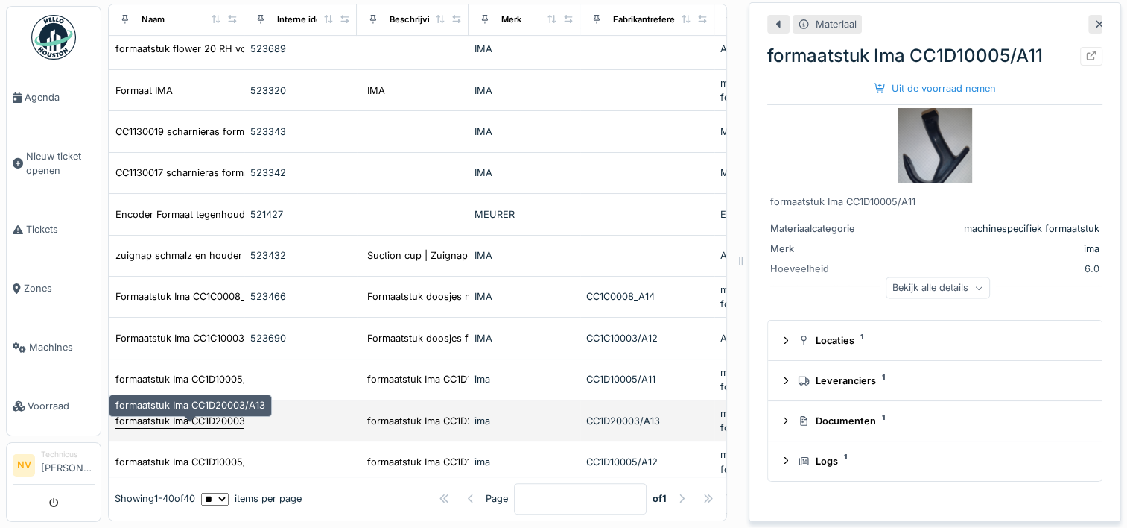
click at [197, 408] on td "formaatstuk Ima CC1D20003/A13" at bounding box center [177, 420] width 136 height 41
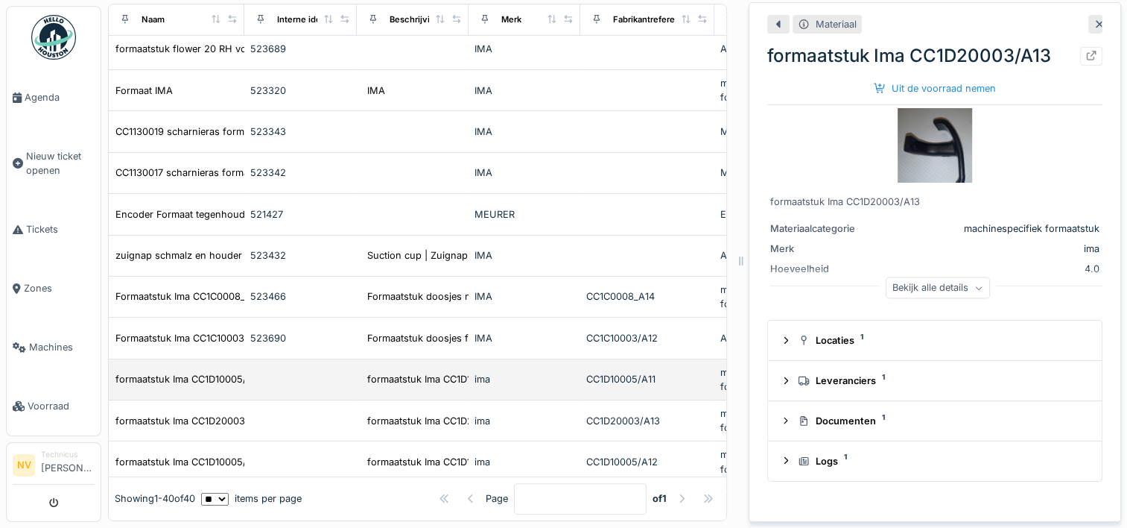
scroll to position [447, 0]
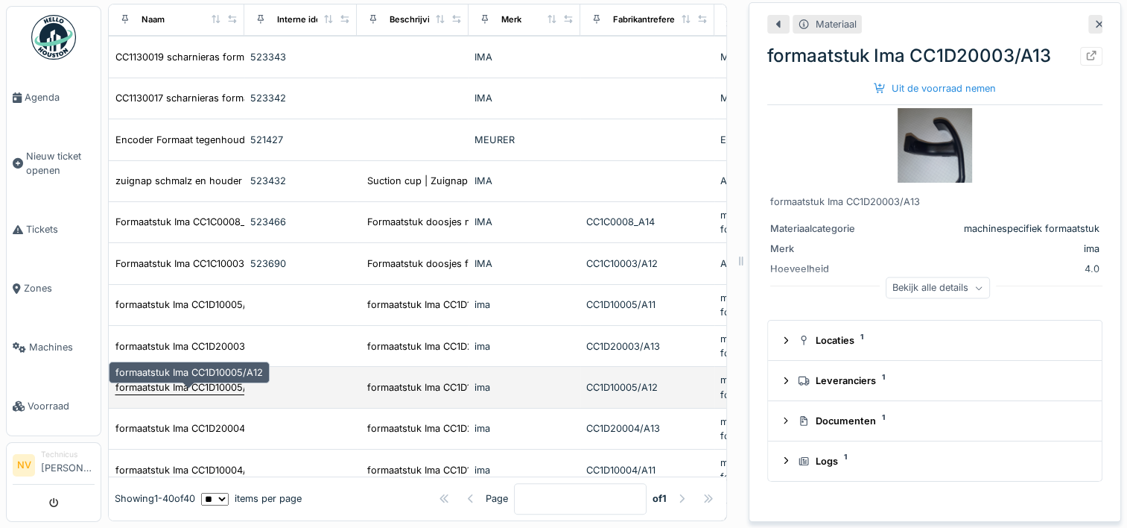
click at [201, 381] on div "formaatstuk Ima CC1D10005/A12" at bounding box center [189, 387] width 148 height 14
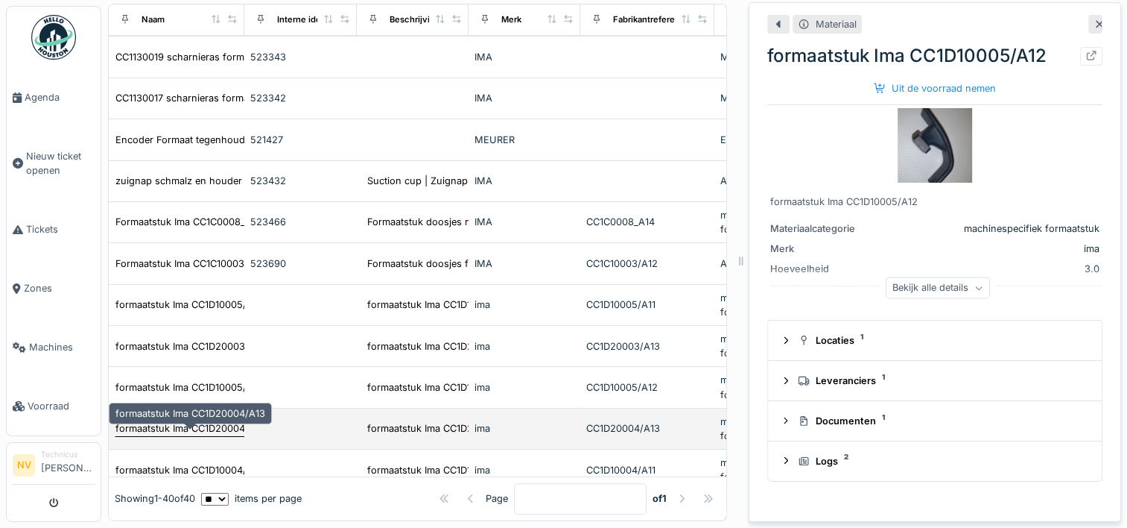
click at [194, 423] on div "formaatstuk Ima CC1D20004/A13" at bounding box center [190, 428] width 150 height 14
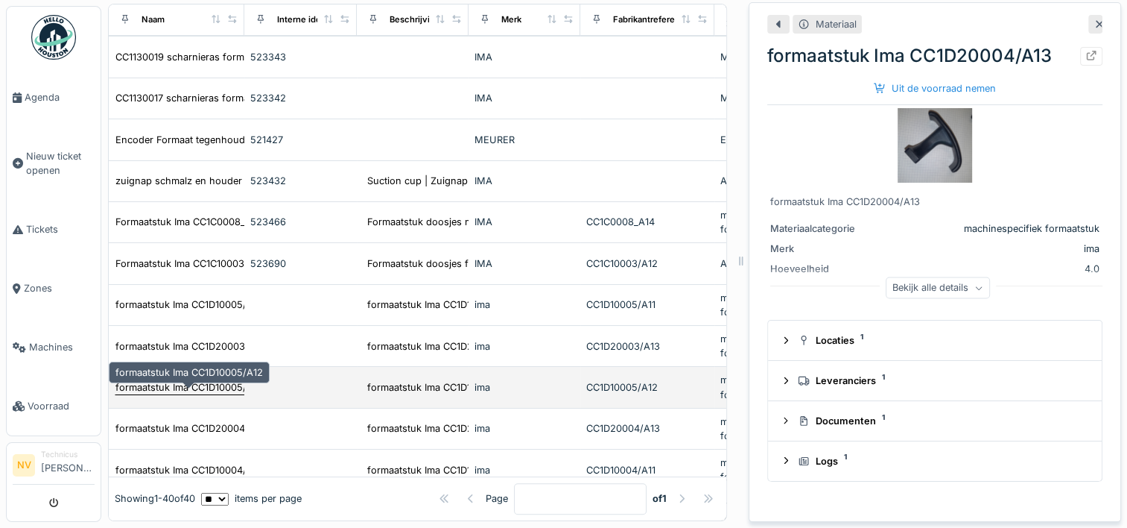
scroll to position [522, 0]
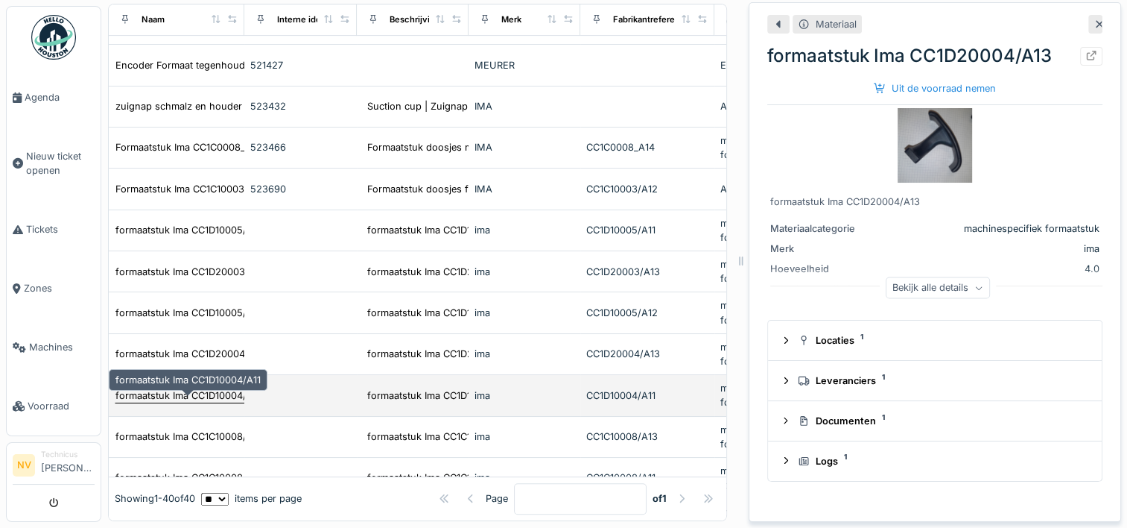
click at [188, 392] on div "formaatstuk Ima CC1D10004/A11" at bounding box center [187, 395] width 145 height 14
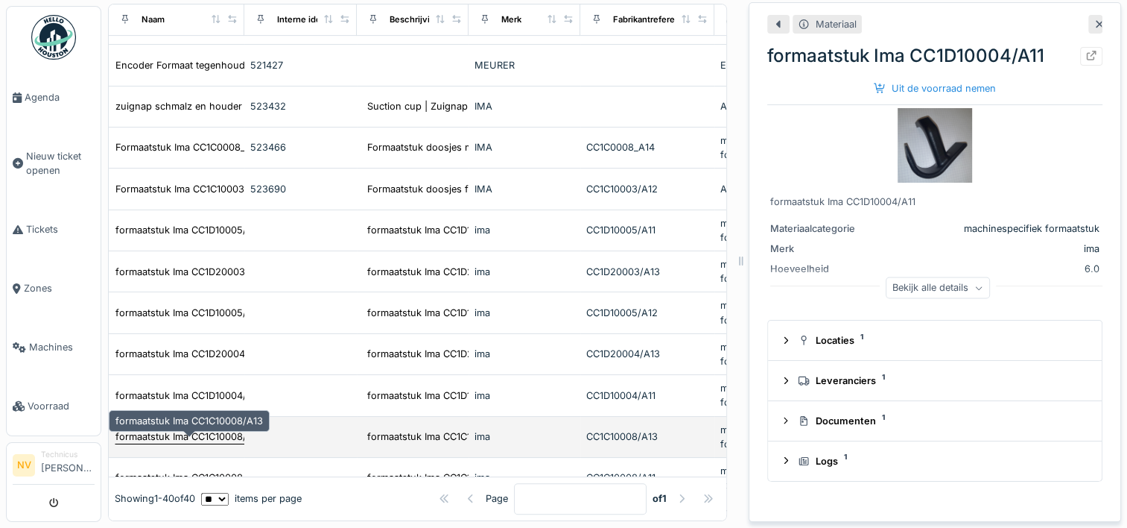
click at [185, 439] on div "formaatstuk Ima CC1C10008/A13" at bounding box center [189, 436] width 148 height 14
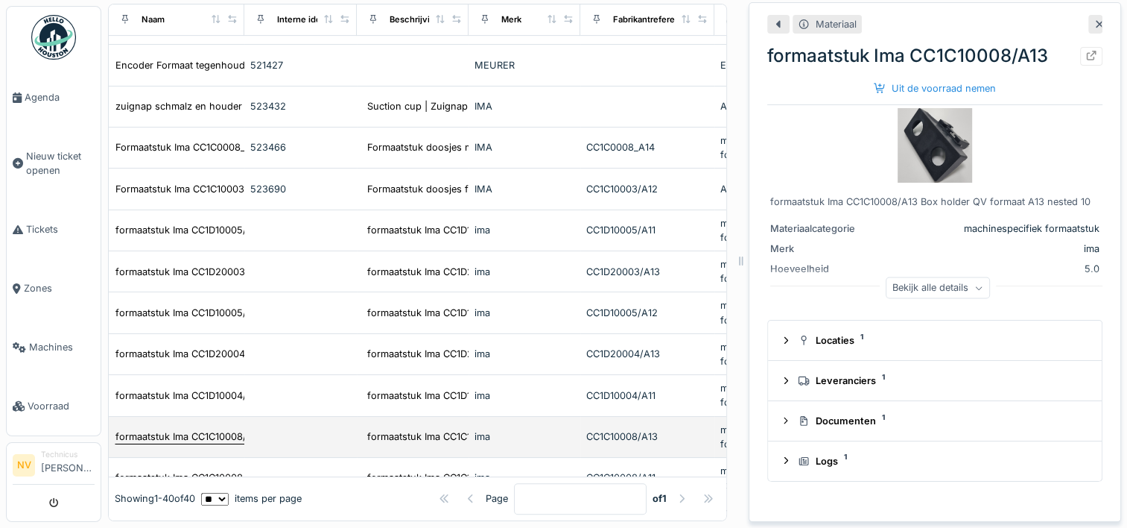
scroll to position [596, 0]
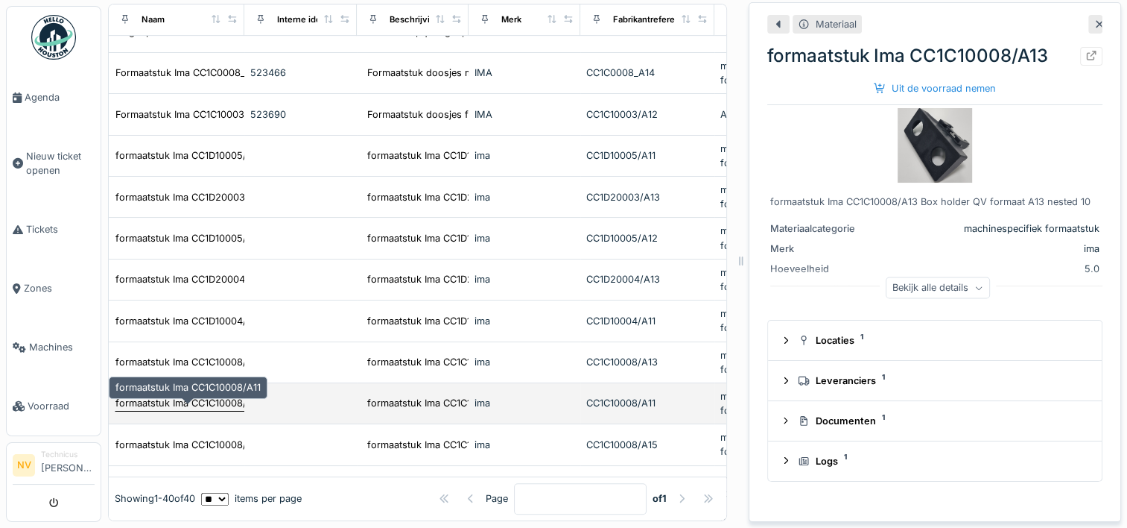
click at [184, 402] on div "formaatstuk Ima CC1C10008/A11" at bounding box center [187, 403] width 145 height 14
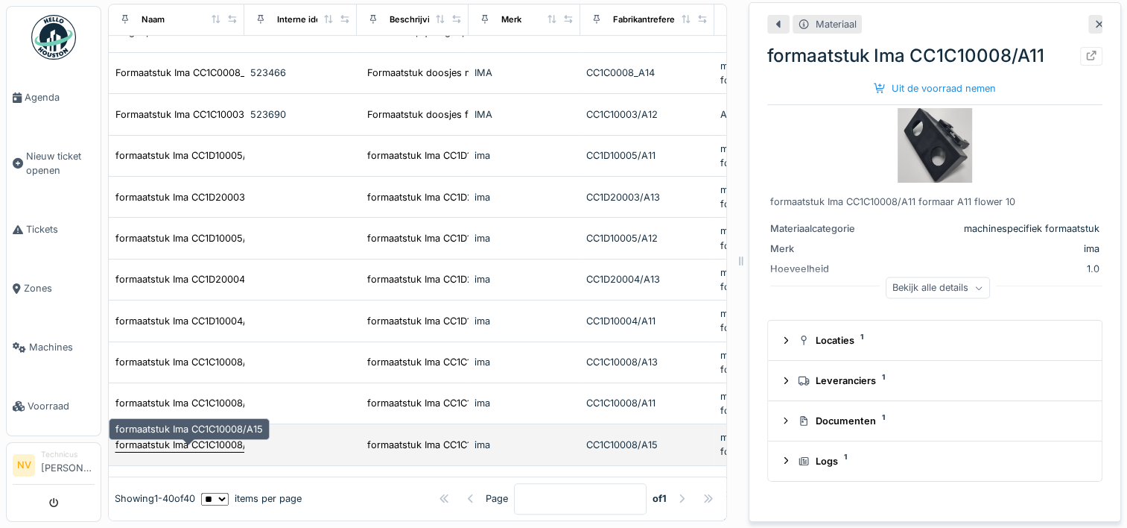
click at [180, 443] on div "formaatstuk Ima CC1C10008/A15" at bounding box center [189, 444] width 148 height 14
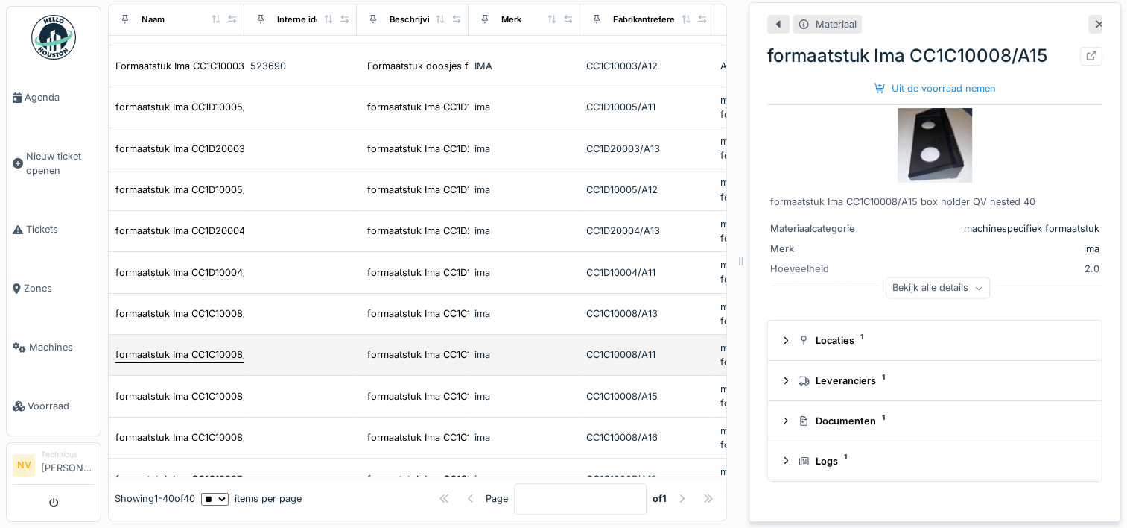
scroll to position [671, 0]
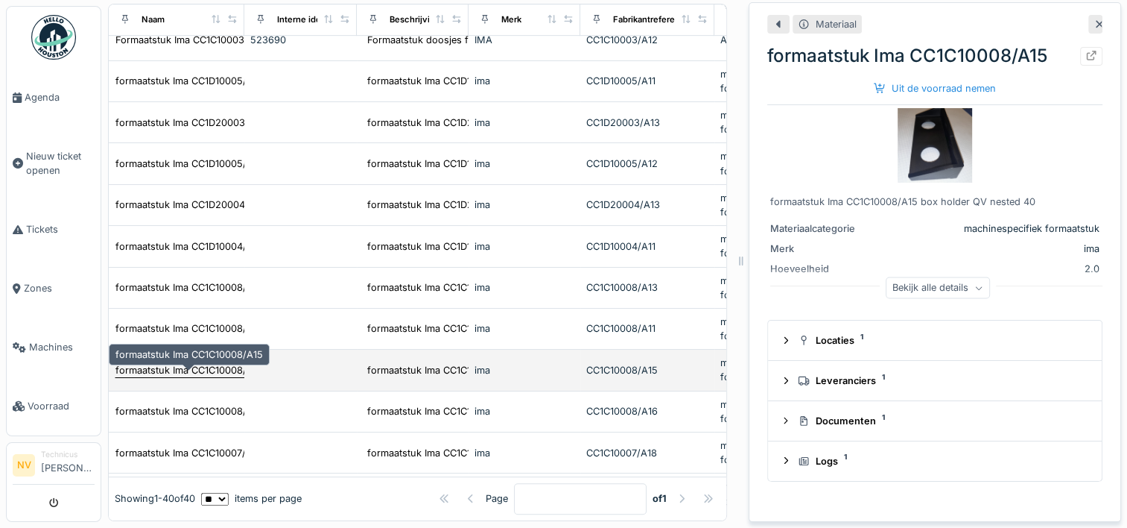
click at [203, 364] on div "formaatstuk Ima CC1C10008/A15" at bounding box center [189, 370] width 148 height 14
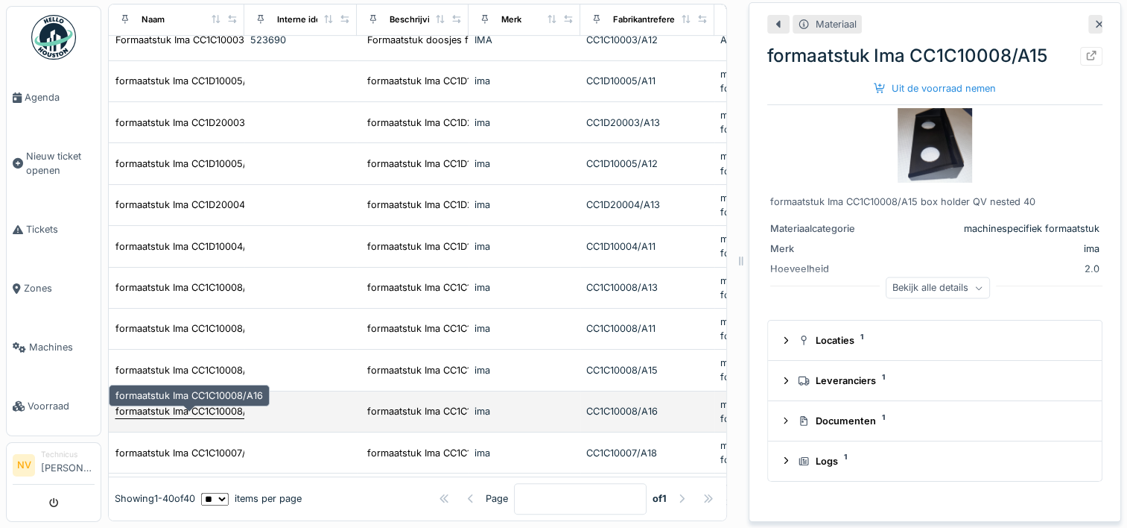
click at [186, 414] on div "formaatstuk Ima CC1C10008/A16" at bounding box center [189, 411] width 148 height 14
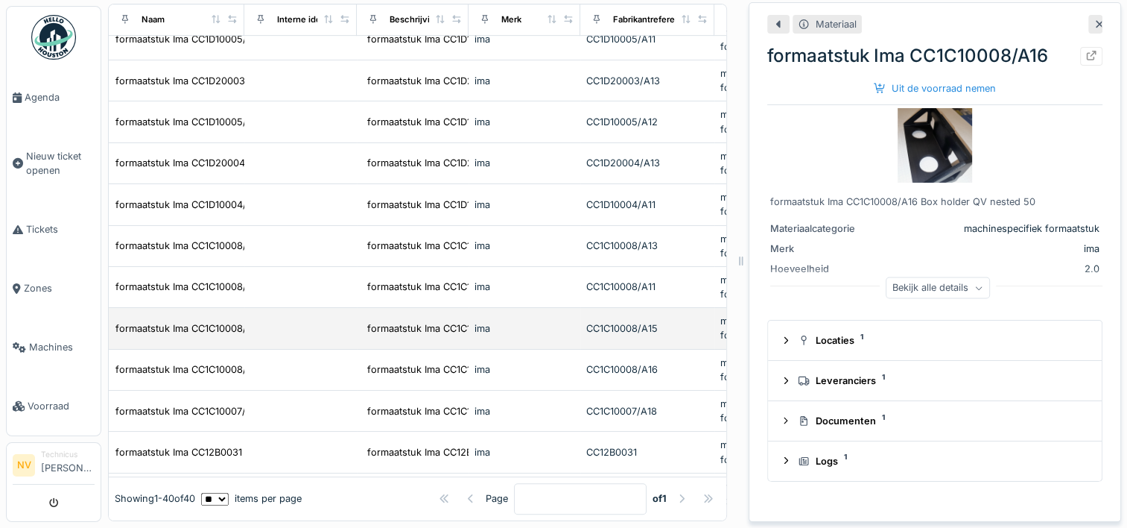
scroll to position [745, 0]
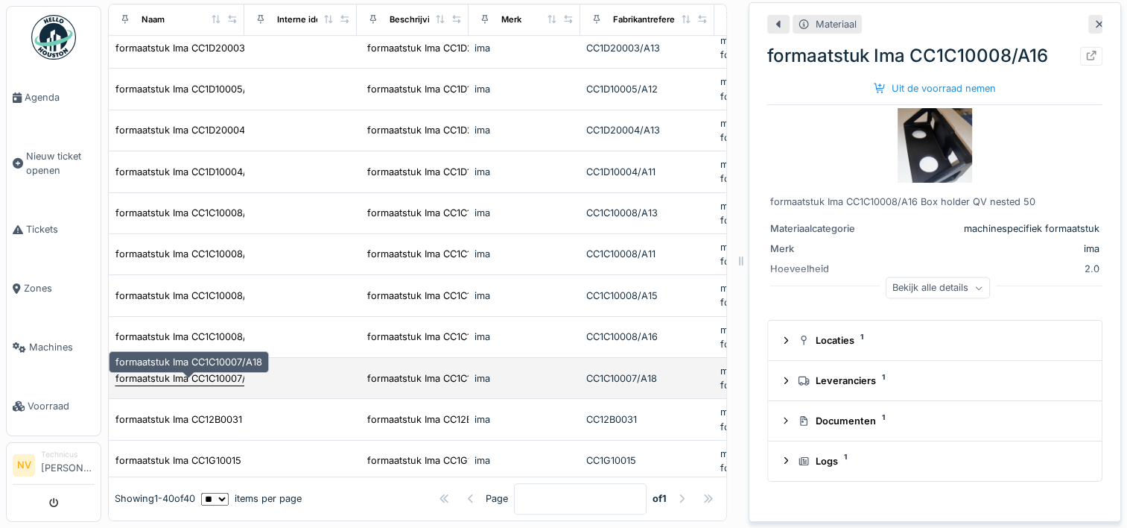
click at [197, 374] on div "formaatstuk Ima CC1C10007/A18" at bounding box center [188, 378] width 147 height 14
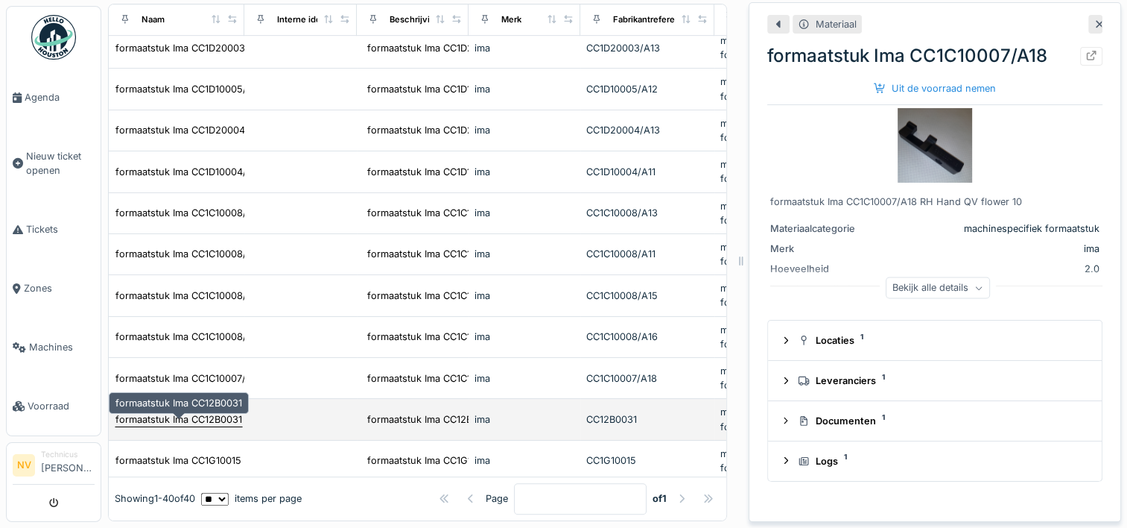
click at [190, 413] on div "formaatstuk Ima CC12B0031" at bounding box center [178, 419] width 127 height 14
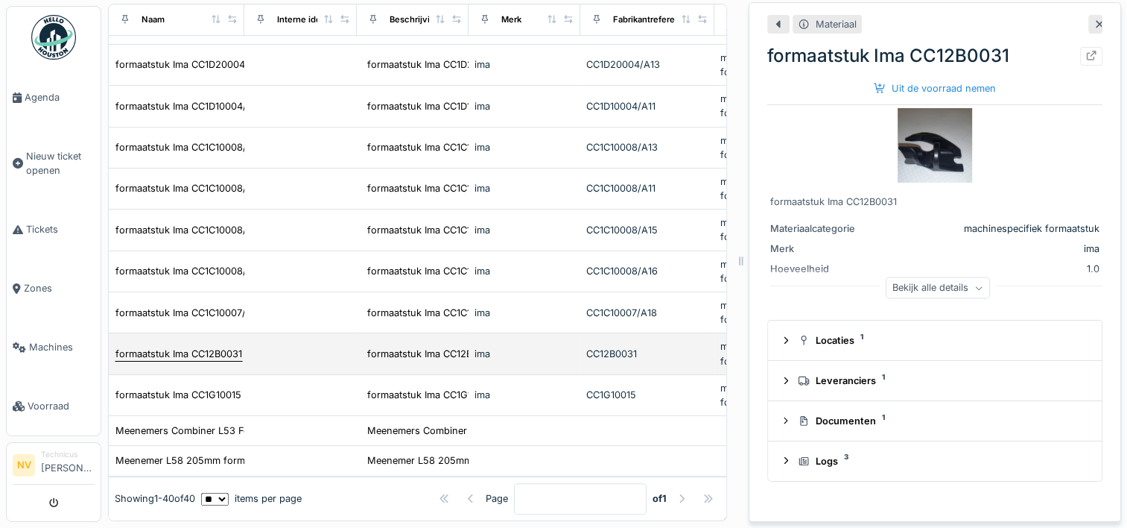
scroll to position [820, 0]
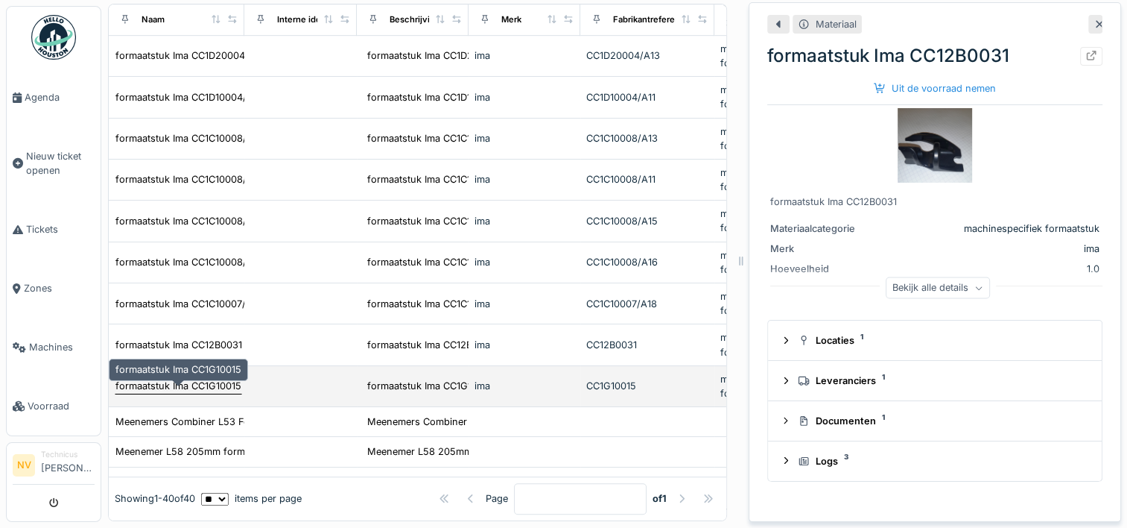
click at [191, 378] on div "formaatstuk Ima CC1G10015" at bounding box center [178, 385] width 126 height 14
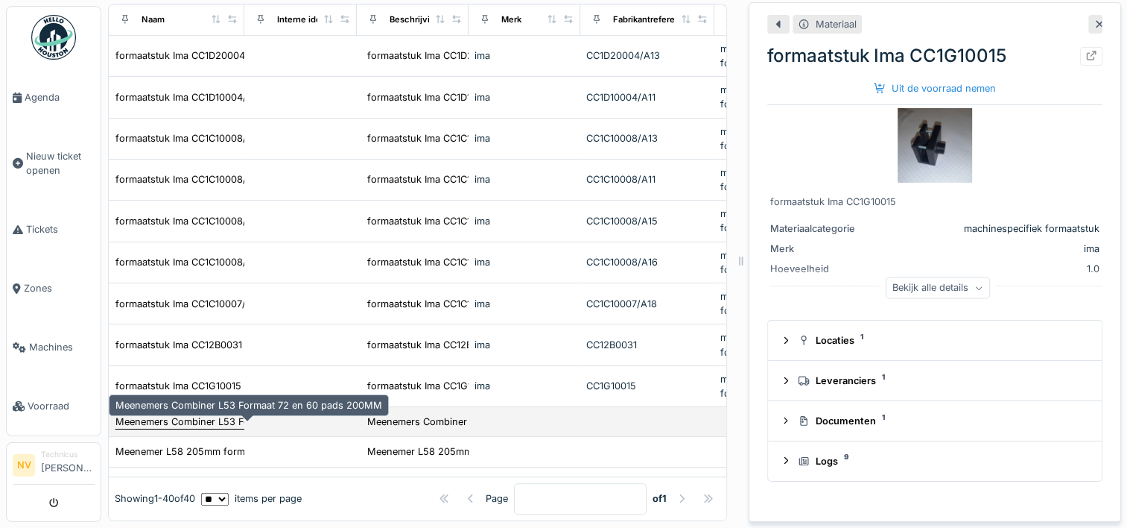
click at [191, 417] on div "Meenemers Combiner L53 Formaat 72 en 60 pads 200MM" at bounding box center [248, 421] width 267 height 14
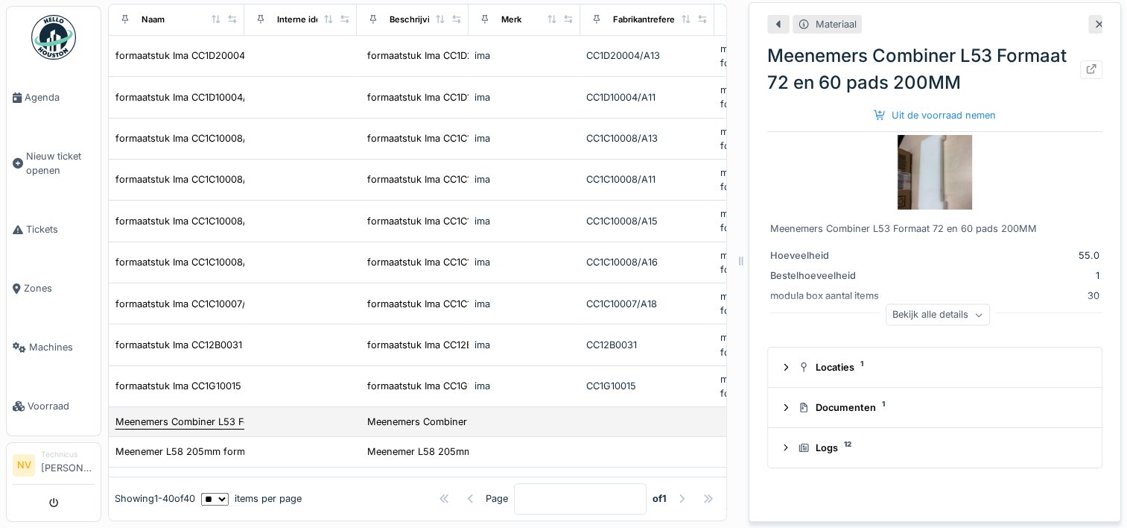
scroll to position [894, 0]
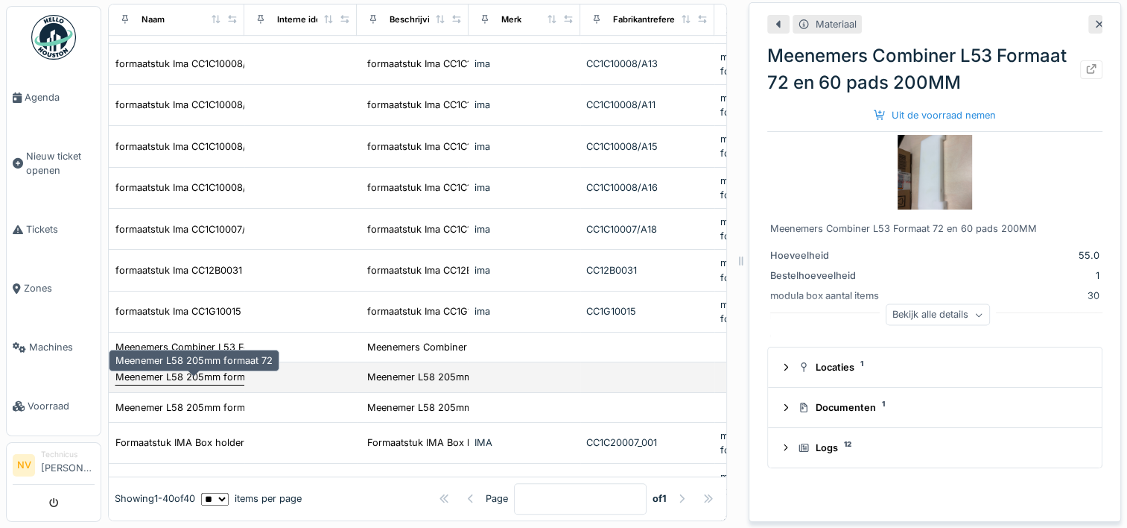
click at [194, 378] on div "Meenemer L58 205mm formaat 72" at bounding box center [193, 377] width 157 height 14
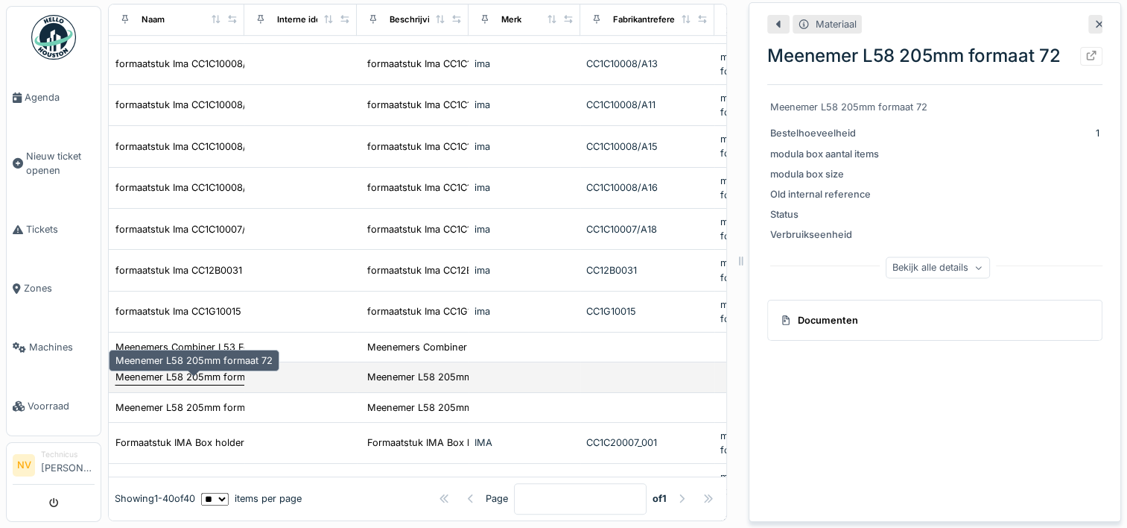
click at [204, 378] on div "Meenemer L58 205mm formaat 72" at bounding box center [193, 377] width 157 height 14
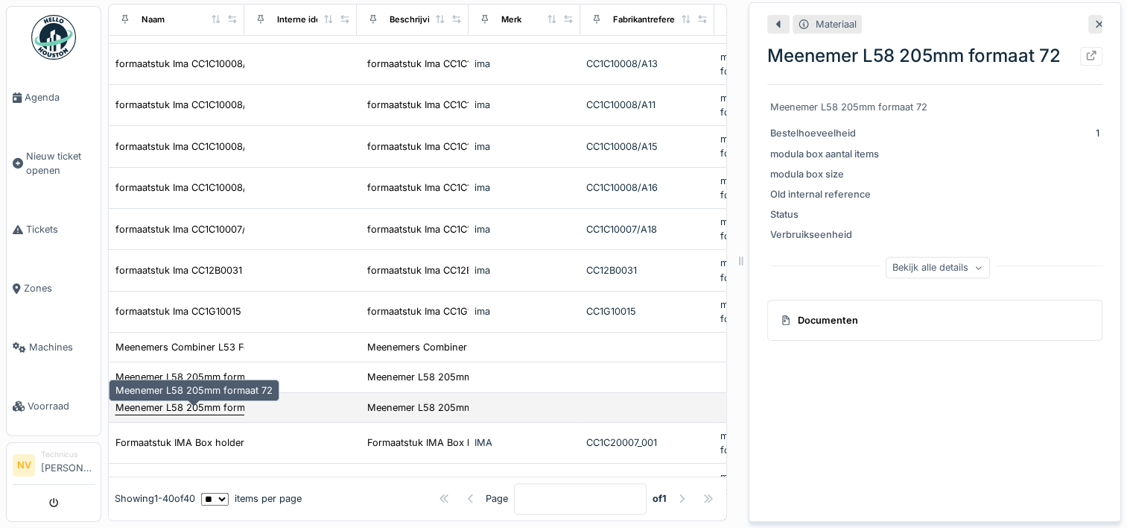
click at [191, 402] on div "Meenemer L58 205mm formaat 72" at bounding box center [193, 407] width 157 height 14
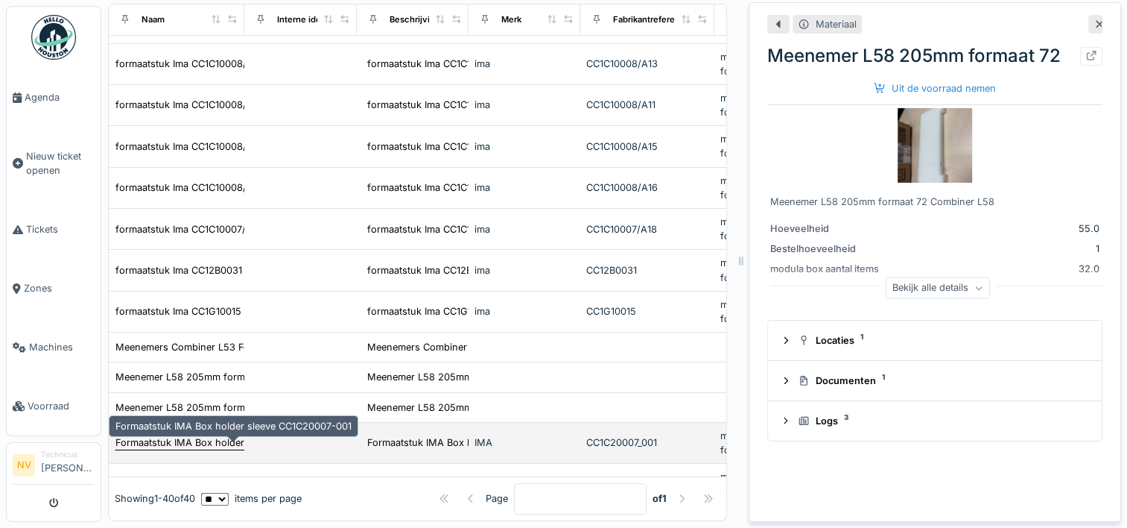
click at [194, 435] on div "Formaatstuk IMA Box holder sleeve CC1C20007-001" at bounding box center [233, 442] width 236 height 14
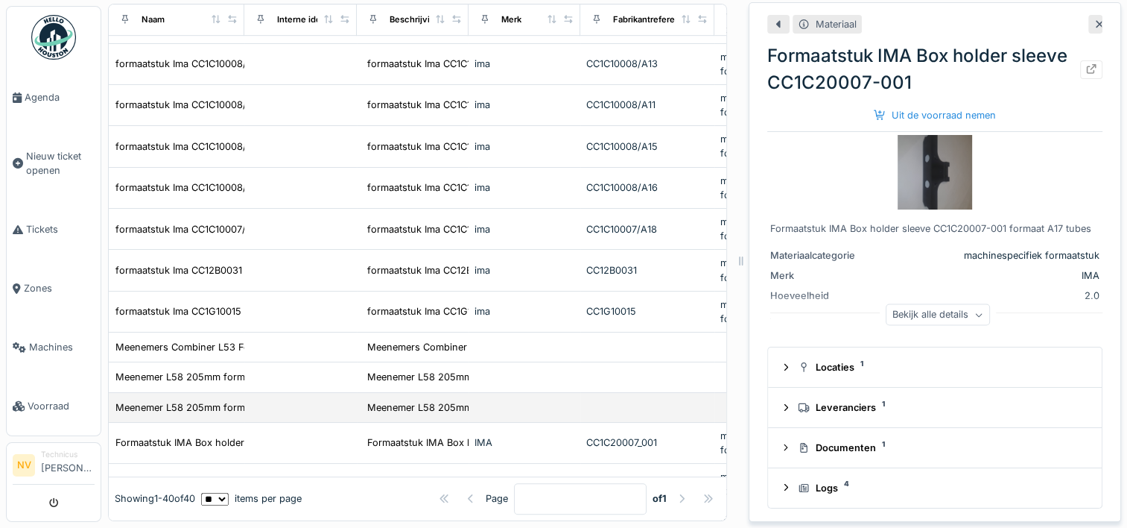
scroll to position [969, 0]
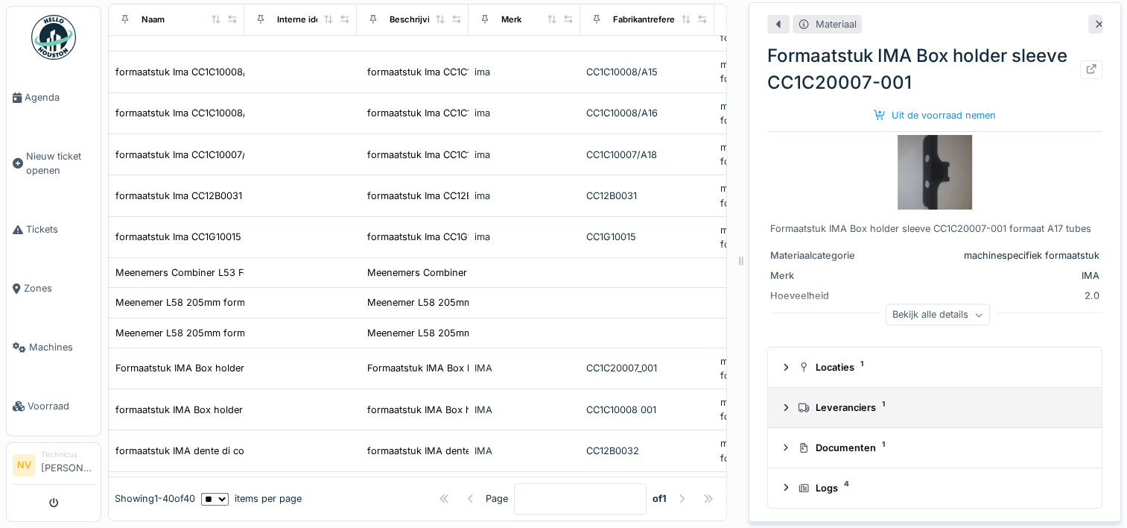
click at [780, 402] on icon at bounding box center [786, 407] width 12 height 10
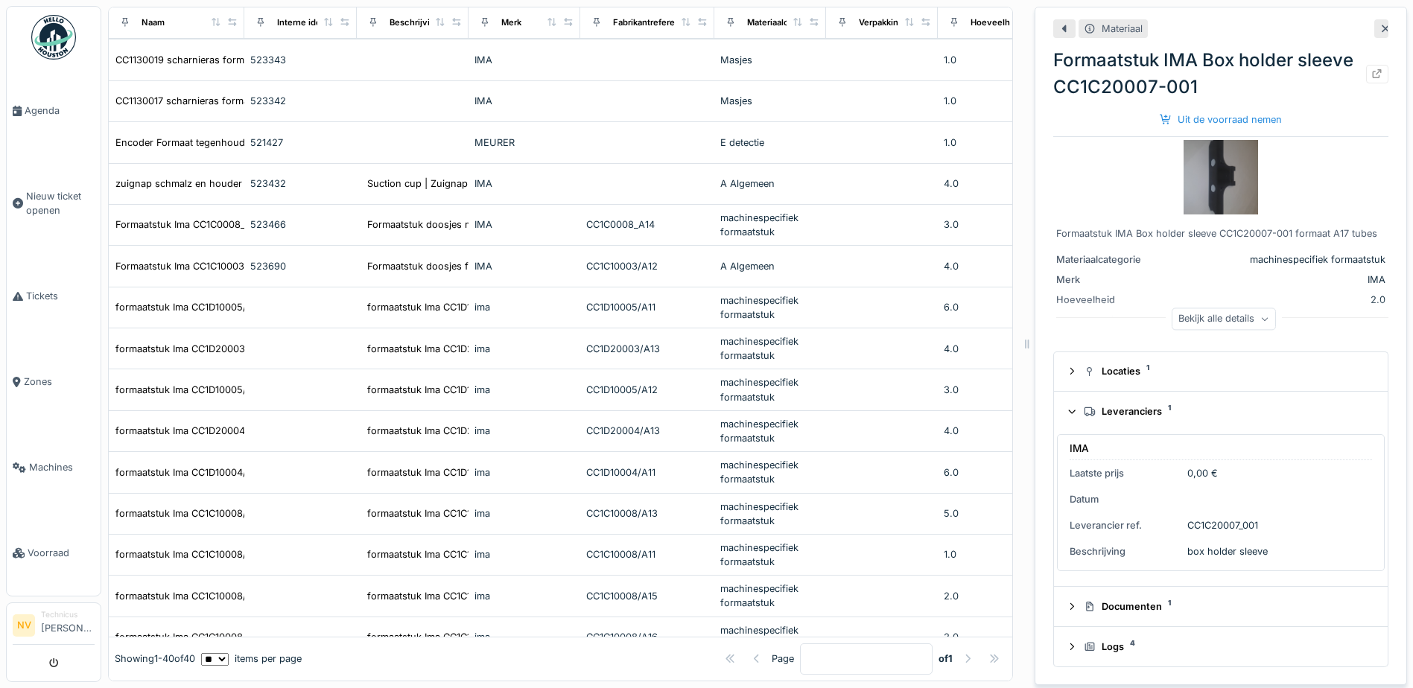
scroll to position [0, 0]
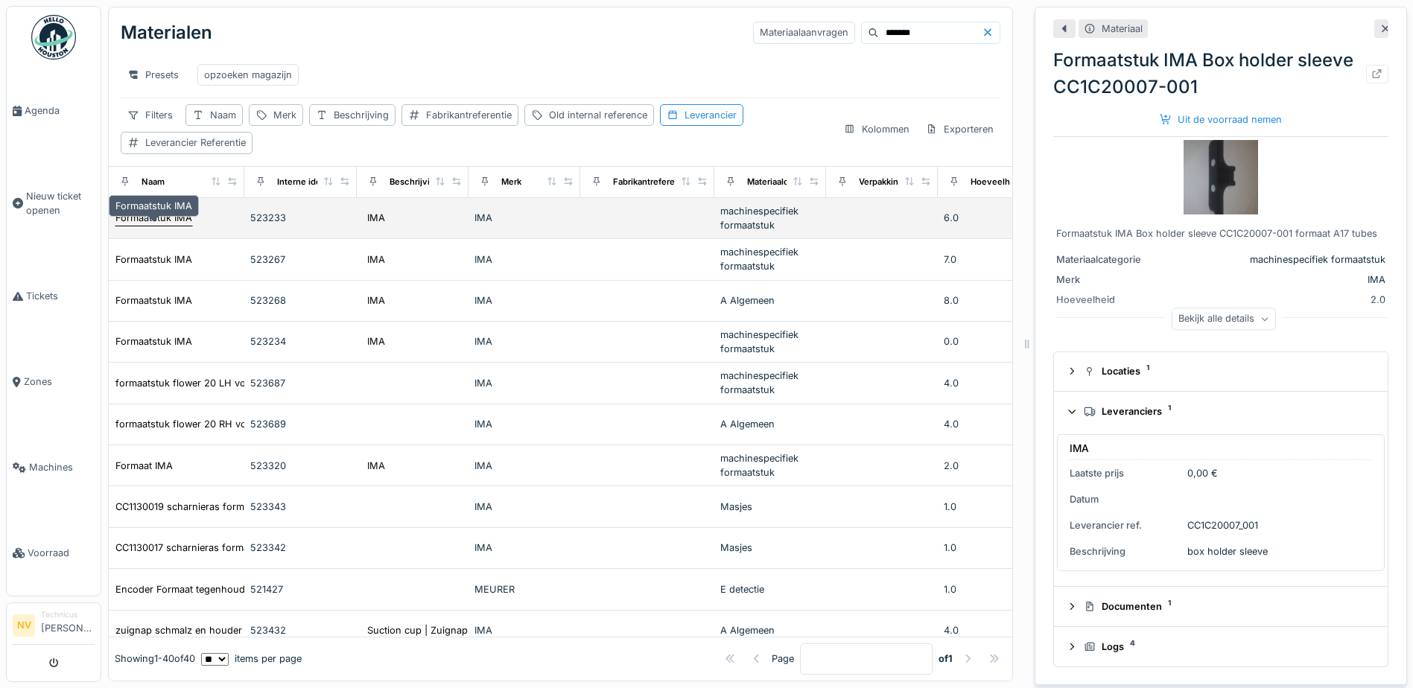
click at [168, 217] on div "Formaatstuk IMA" at bounding box center [153, 218] width 77 height 14
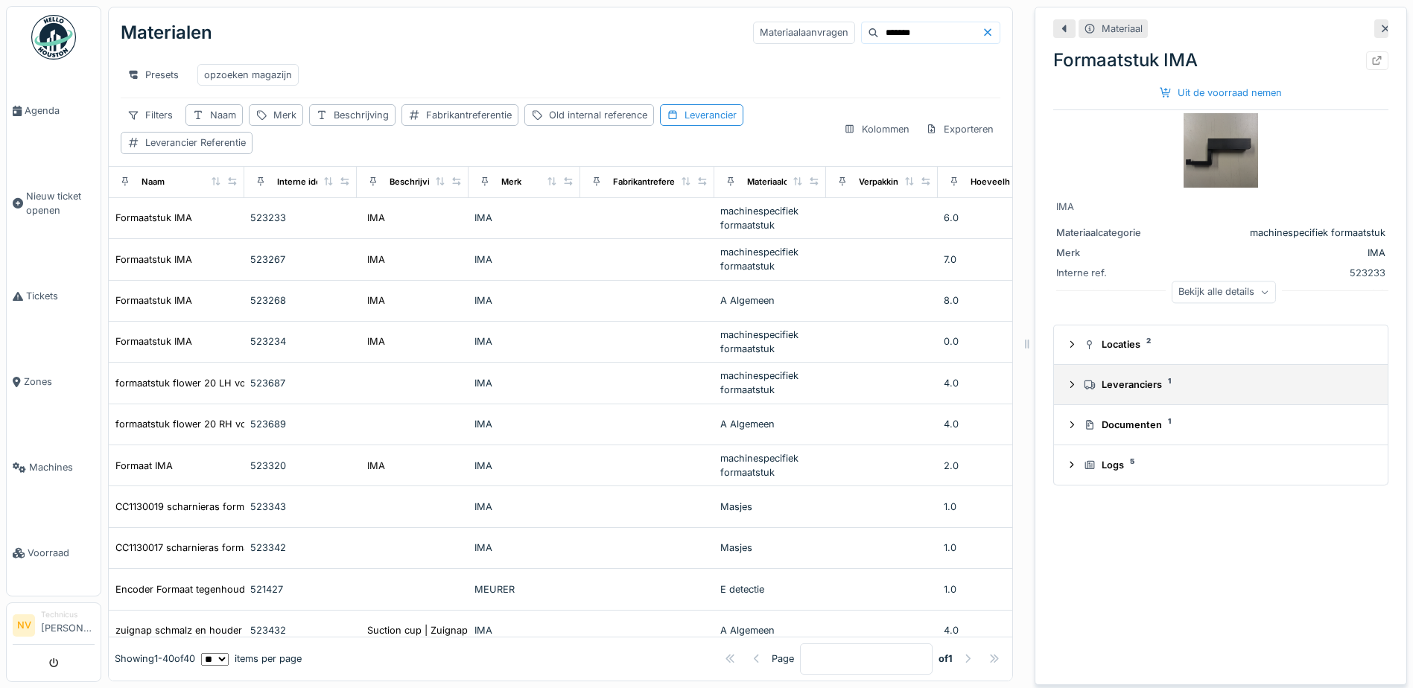
click at [1066, 380] on icon at bounding box center [1072, 385] width 12 height 10
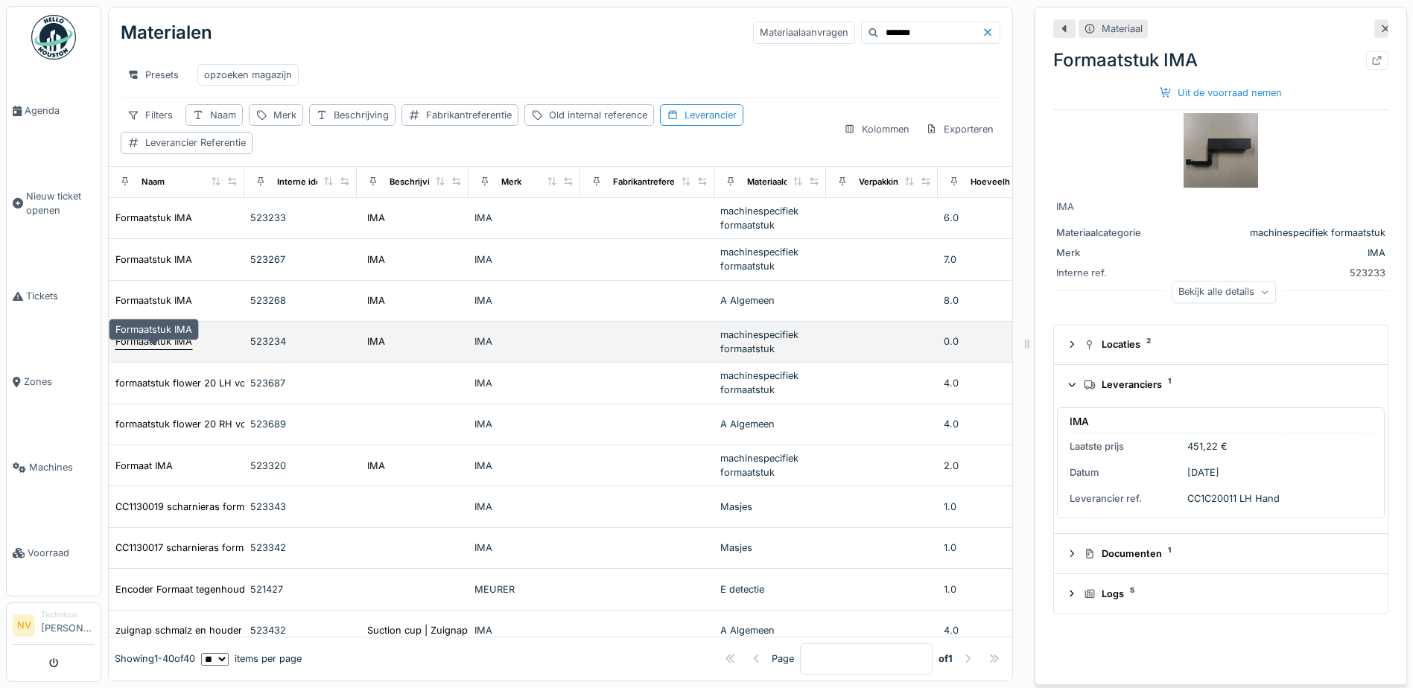
click at [168, 346] on div "Formaatstuk IMA" at bounding box center [153, 342] width 77 height 14
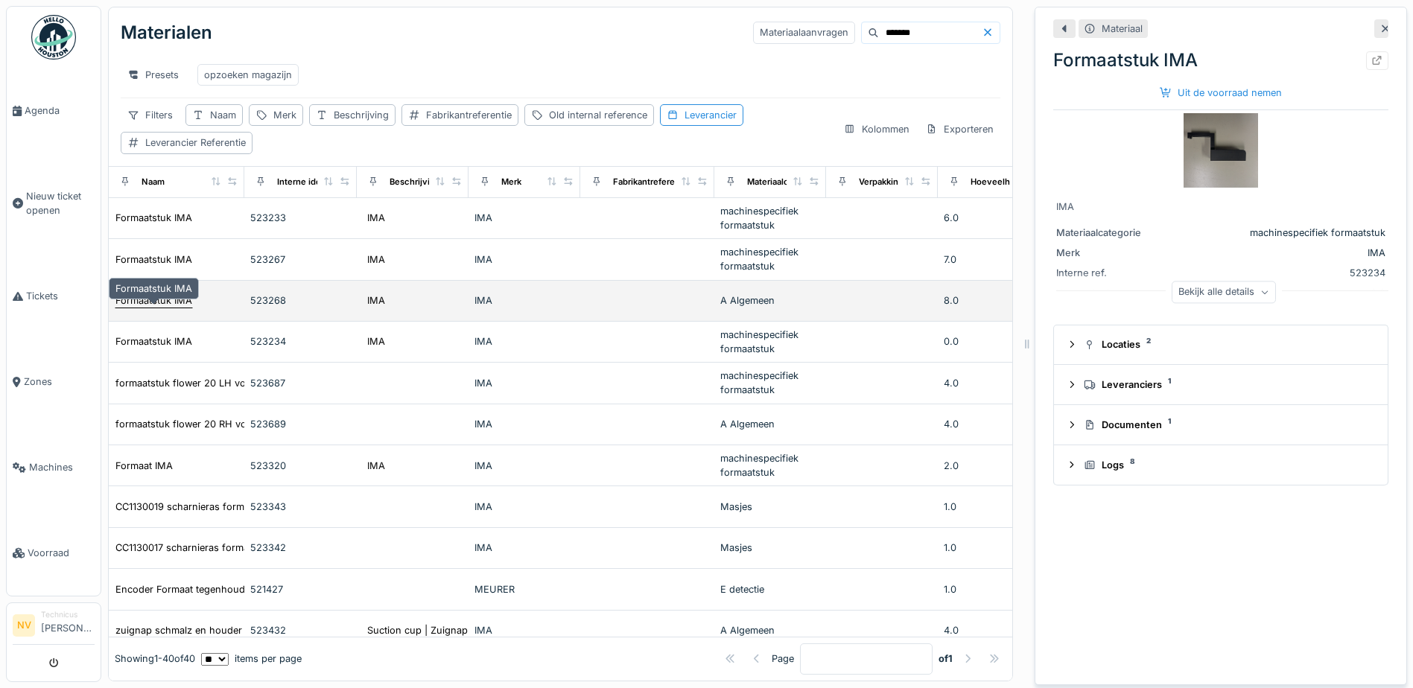
click at [158, 301] on div "Formaatstuk IMA" at bounding box center [153, 301] width 77 height 14
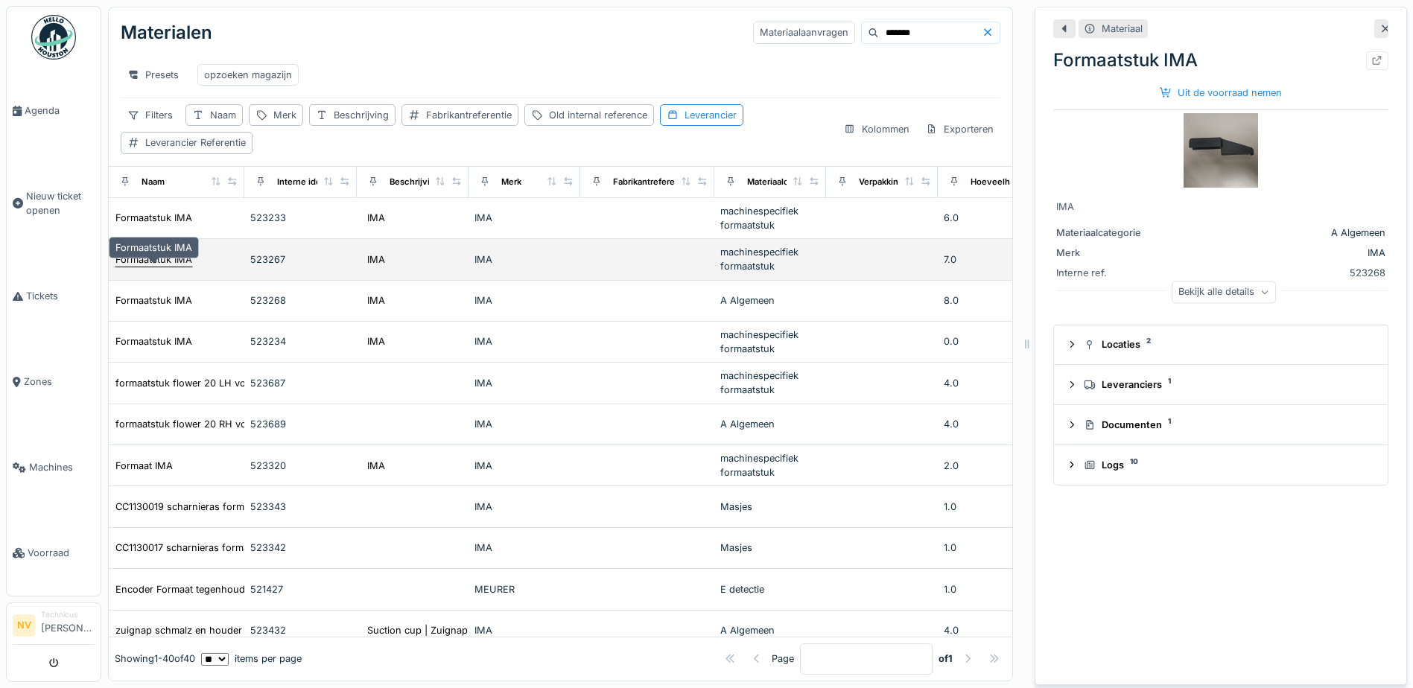
click at [164, 259] on div "Formaatstuk IMA" at bounding box center [153, 260] width 77 height 14
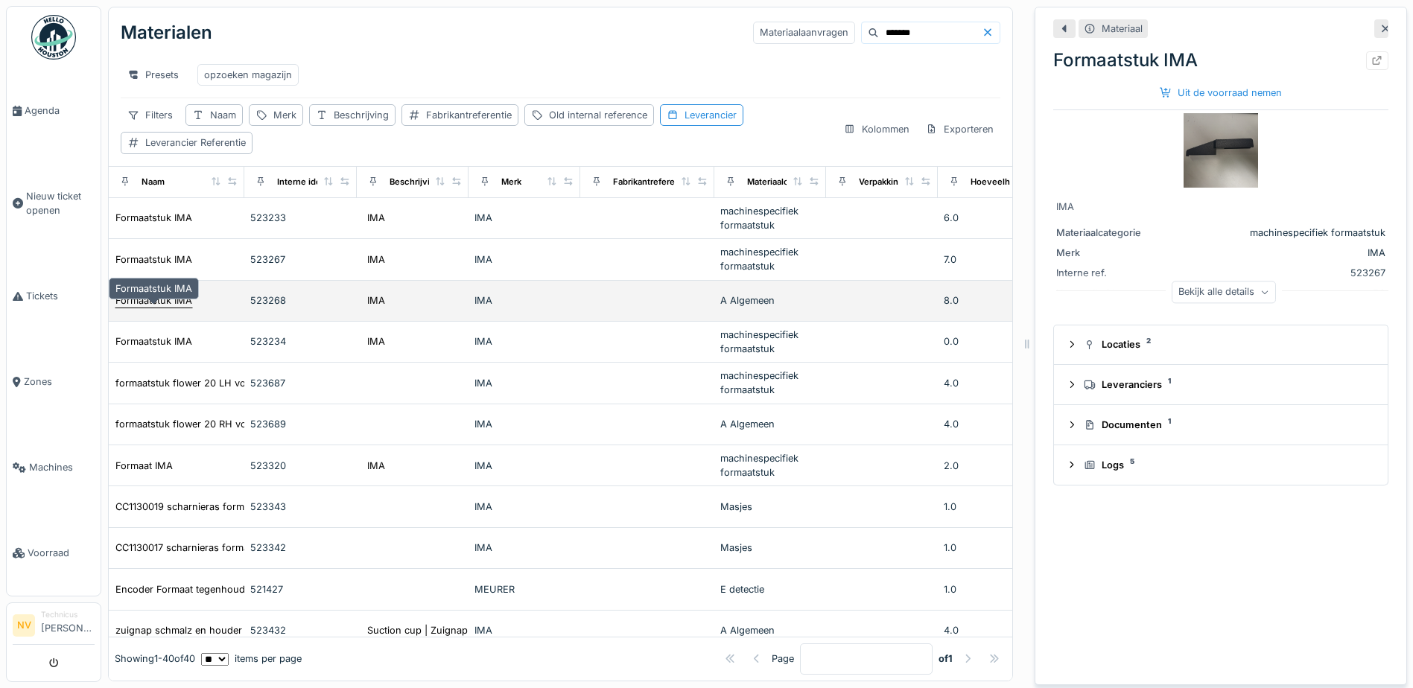
click at [147, 301] on div "Formaatstuk IMA" at bounding box center [153, 301] width 77 height 14
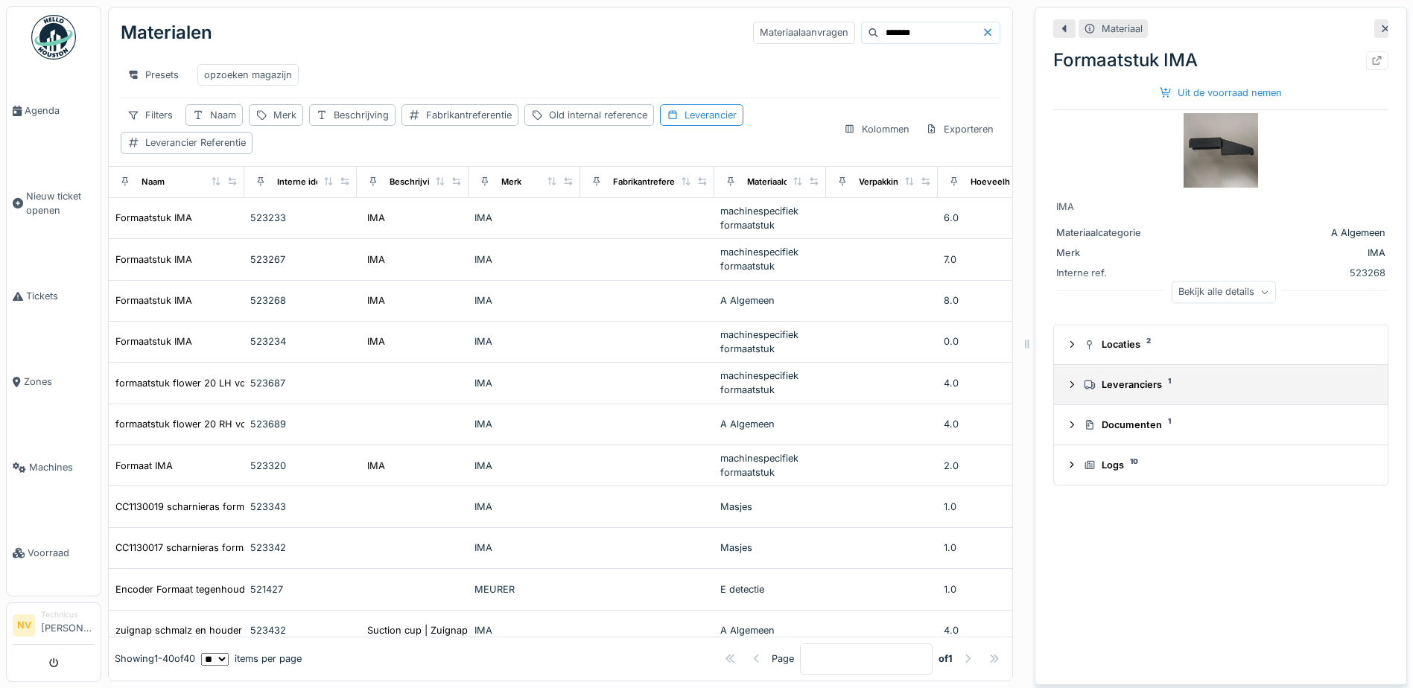
click at [1068, 378] on div "Leveranciers 1" at bounding box center [1221, 385] width 310 height 14
